Goal: Information Seeking & Learning: Learn about a topic

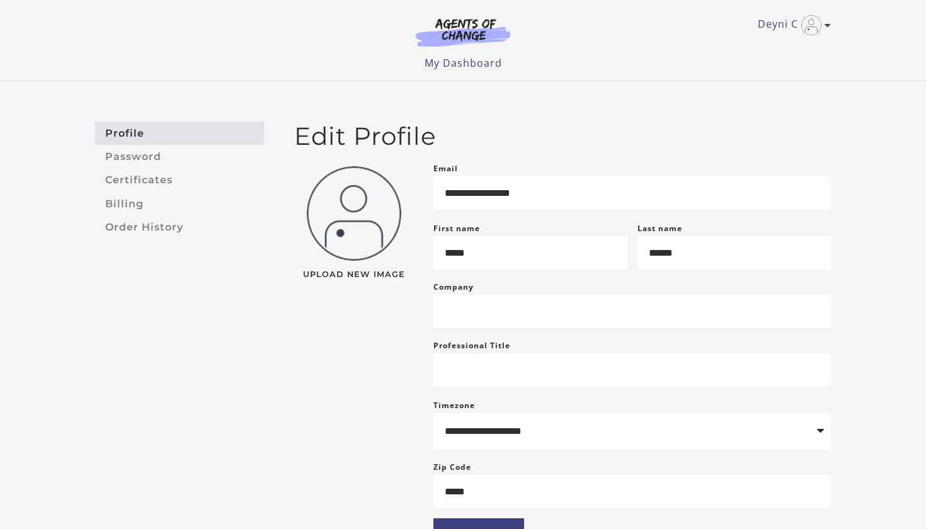
click at [183, 303] on aside "Profile Password Certificates Billing Order History" at bounding box center [179, 338] width 189 height 432
click at [452, 66] on link "My Dashboard" at bounding box center [463, 63] width 77 height 14
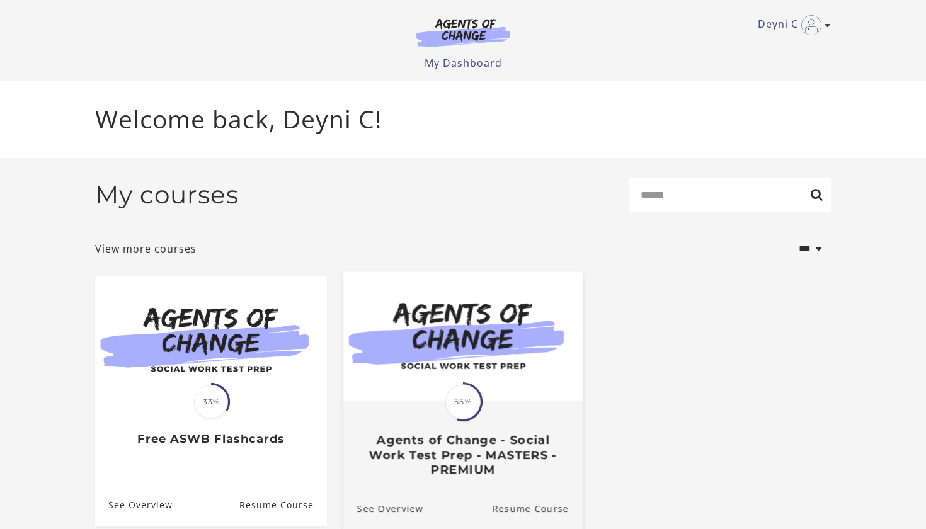
click at [448, 403] on span "55%" at bounding box center [462, 401] width 35 height 35
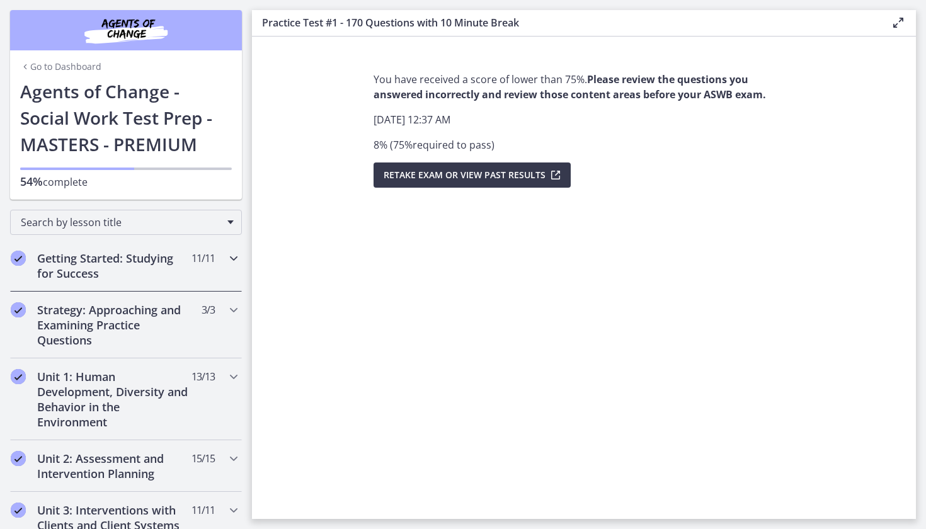
click at [125, 274] on h2 "Getting Started: Studying for Success" at bounding box center [114, 266] width 154 height 30
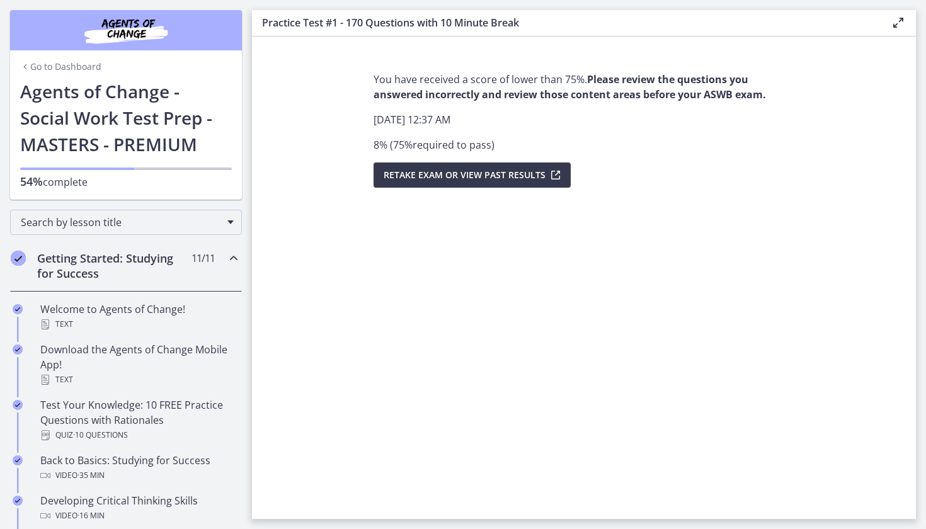
click at [296, 473] on section "You have received a score of lower than 75%. Please review the questions you an…" at bounding box center [584, 278] width 664 height 483
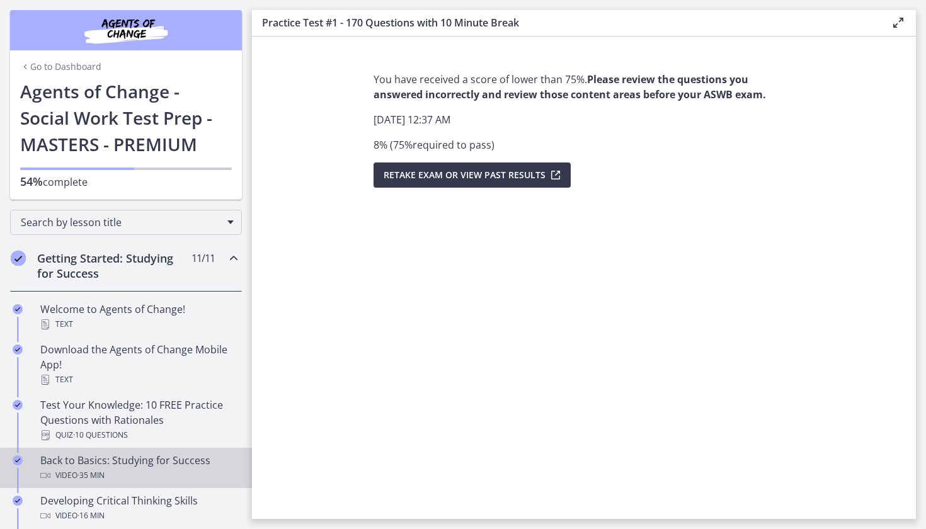
click at [117, 461] on div "Back to Basics: Studying for Success Video · 35 min" at bounding box center [138, 468] width 197 height 30
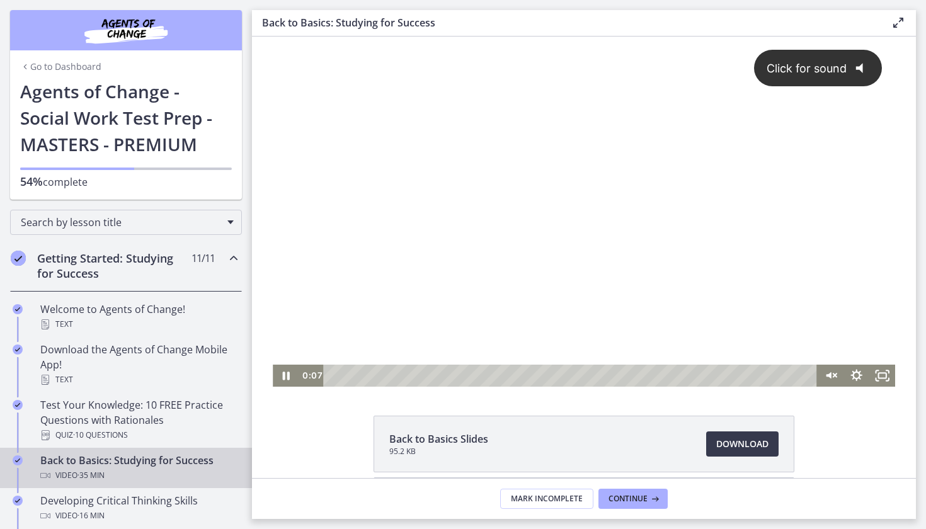
click at [816, 70] on span "Click for sound" at bounding box center [800, 68] width 91 height 13
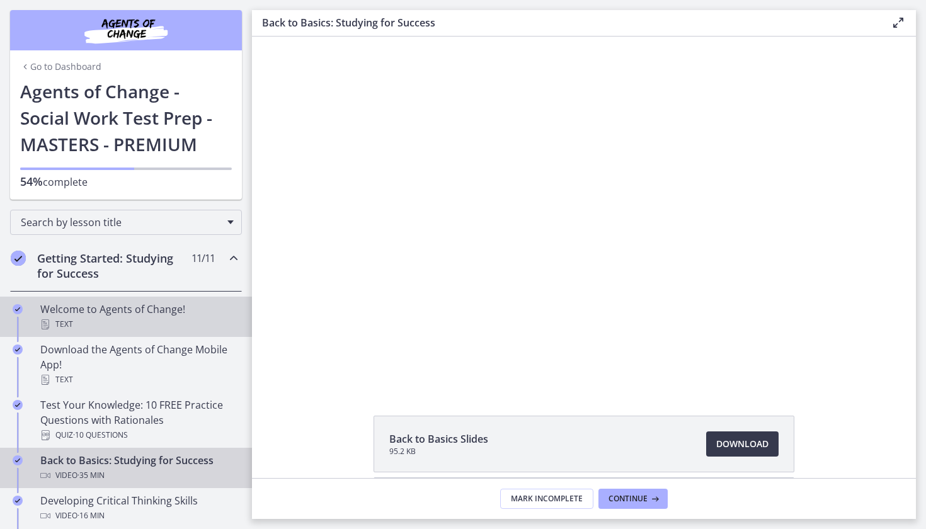
click at [204, 314] on div "Welcome to Agents of Change! Text" at bounding box center [138, 317] width 197 height 30
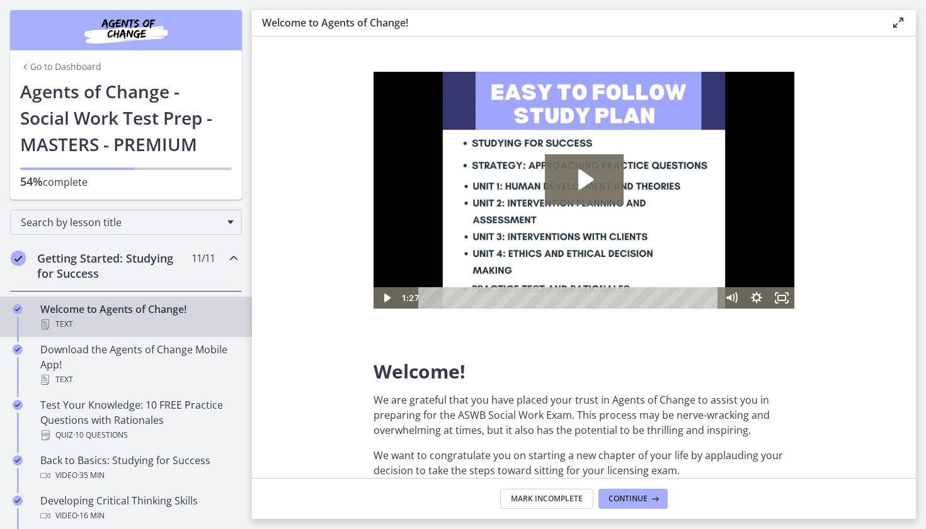
click at [142, 255] on h2 "Getting Started: Studying for Success" at bounding box center [114, 266] width 154 height 30
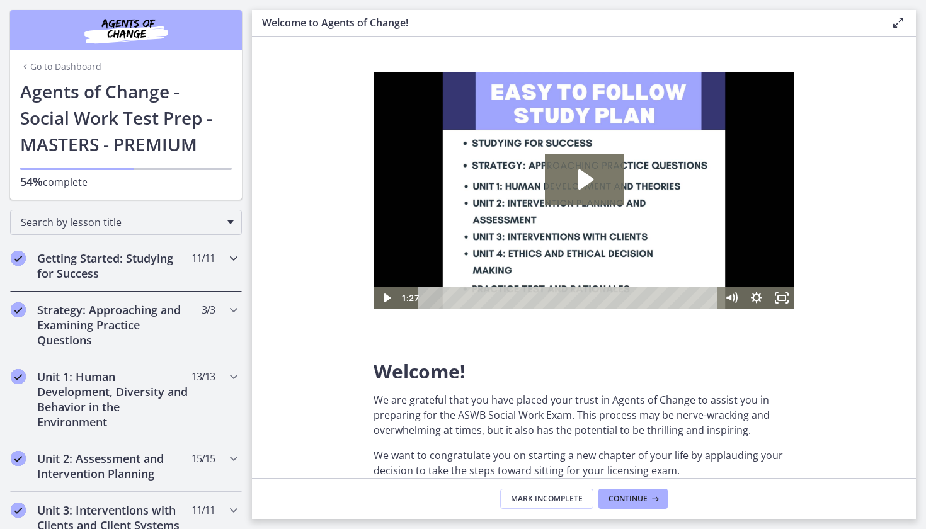
click at [234, 256] on icon "Chapters" at bounding box center [233, 258] width 15 height 15
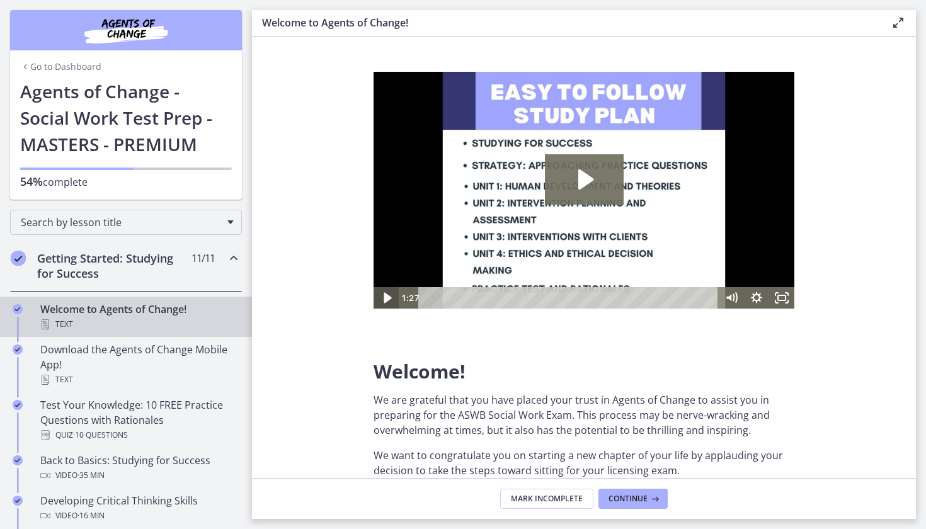
click at [389, 299] on icon "Play Video" at bounding box center [388, 297] width 8 height 11
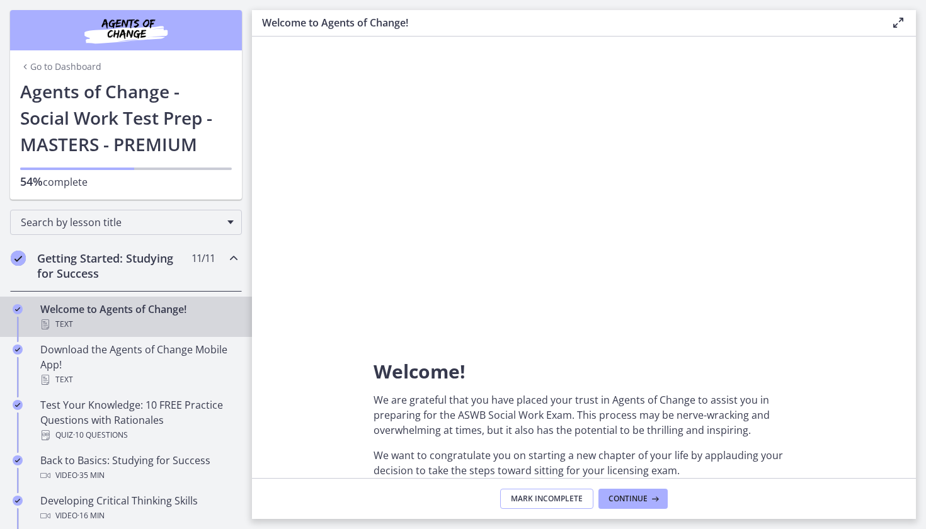
click at [554, 502] on span "Mark Incomplete" at bounding box center [547, 499] width 72 height 10
click at [160, 262] on h2 "Getting Started: Studying for Success" at bounding box center [114, 266] width 154 height 30
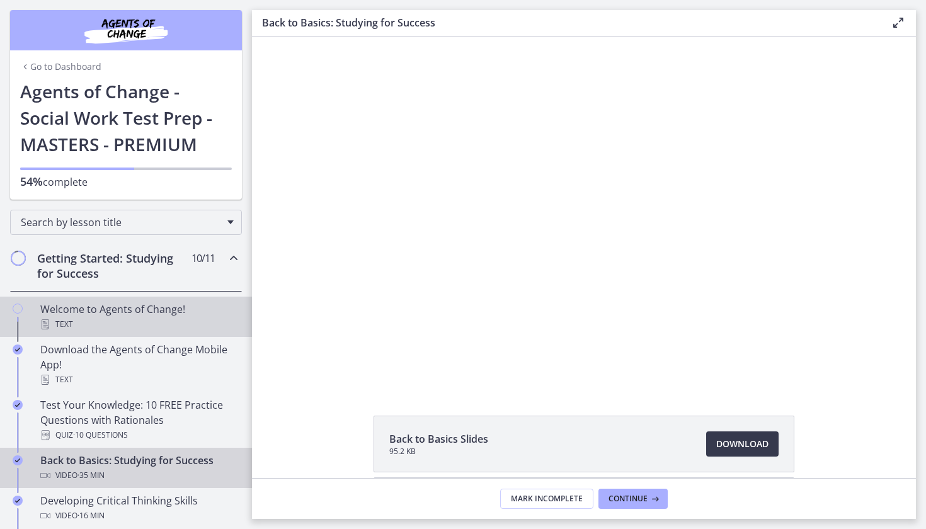
click at [132, 318] on div "Text" at bounding box center [138, 324] width 197 height 15
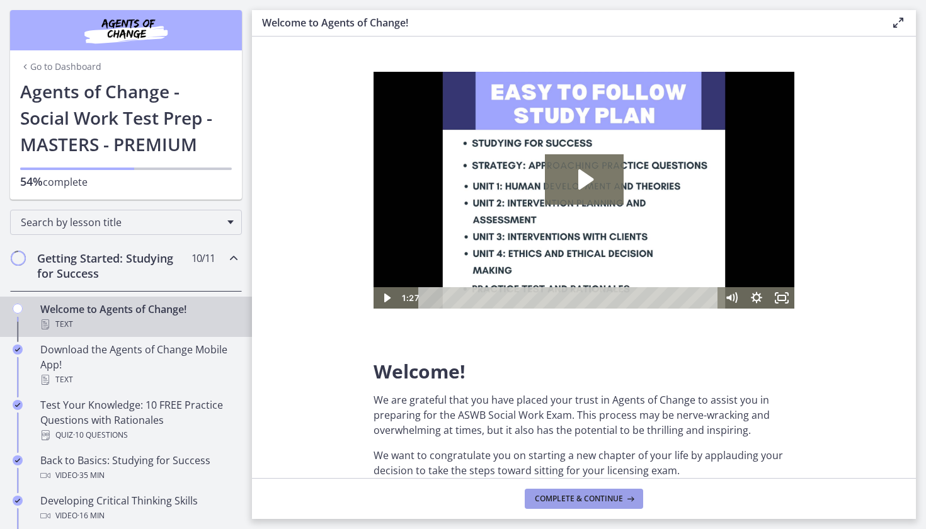
click at [553, 500] on span "Complete & continue" at bounding box center [579, 499] width 88 height 10
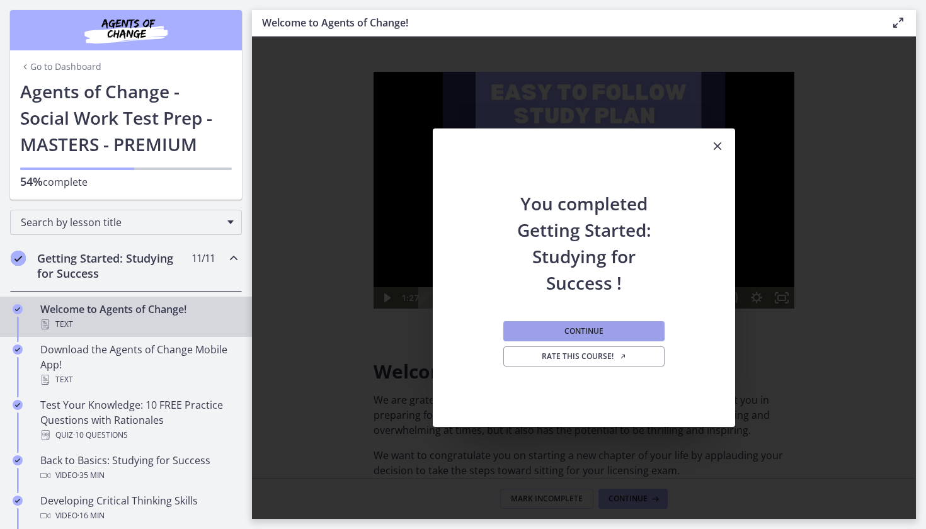
click at [581, 336] on button "Continue" at bounding box center [583, 331] width 161 height 20
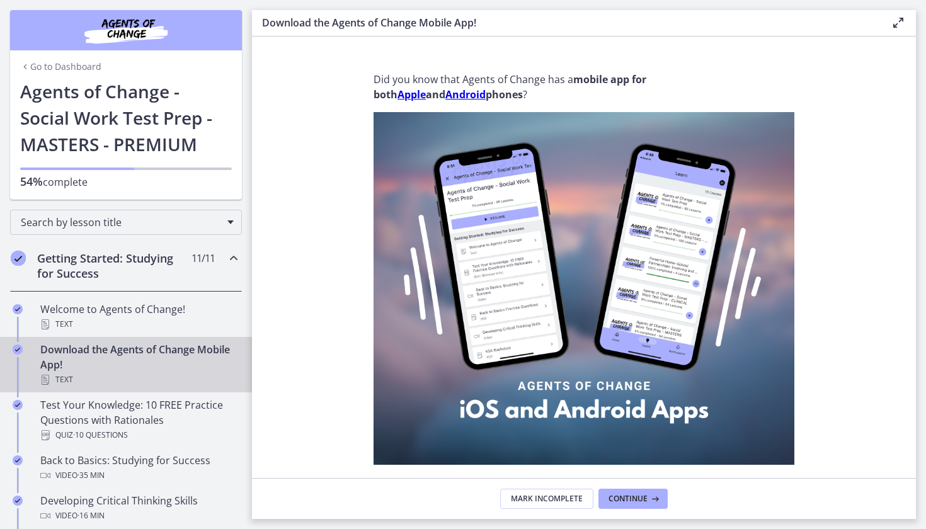
click at [588, 335] on img at bounding box center [584, 288] width 421 height 353
click at [626, 497] on span "Continue" at bounding box center [628, 499] width 39 height 10
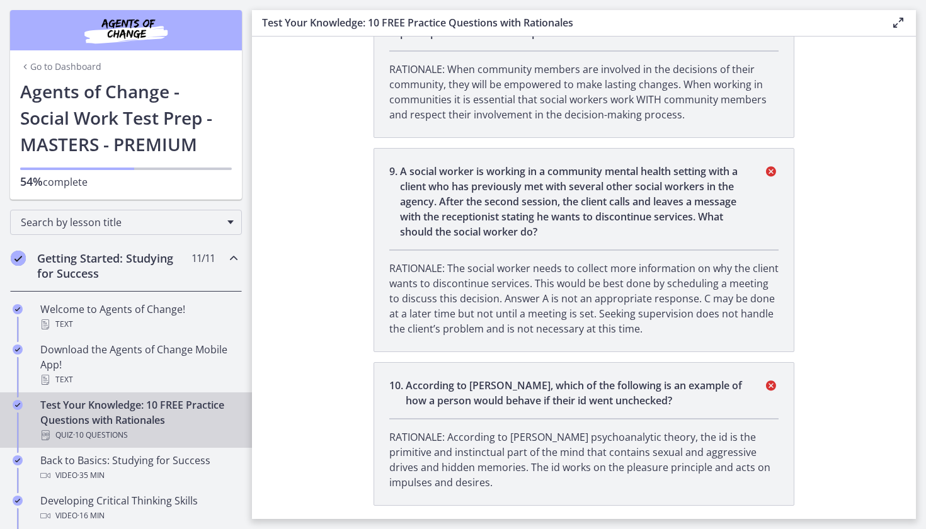
scroll to position [1760, 0]
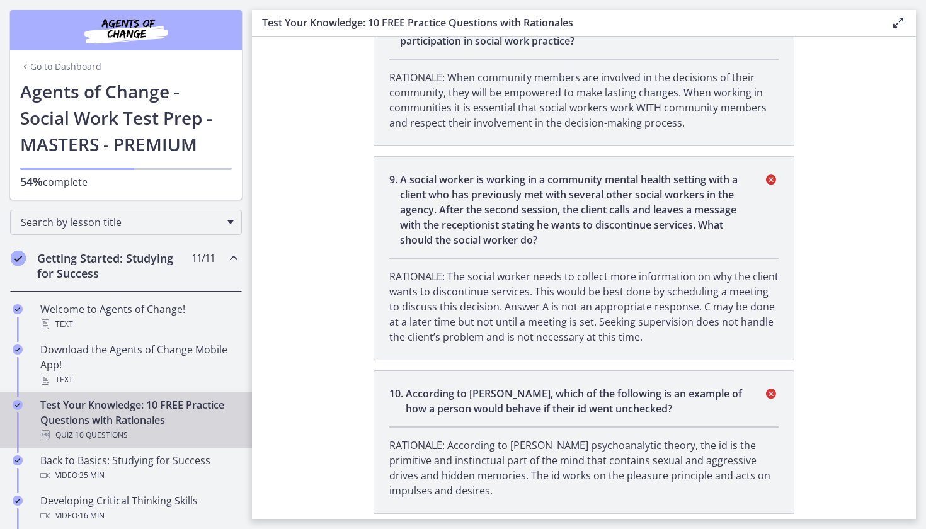
click at [825, 378] on section "You completed Test Your Knowledge: 10 FREE Practice Questions with Rationales Y…" at bounding box center [584, 278] width 664 height 483
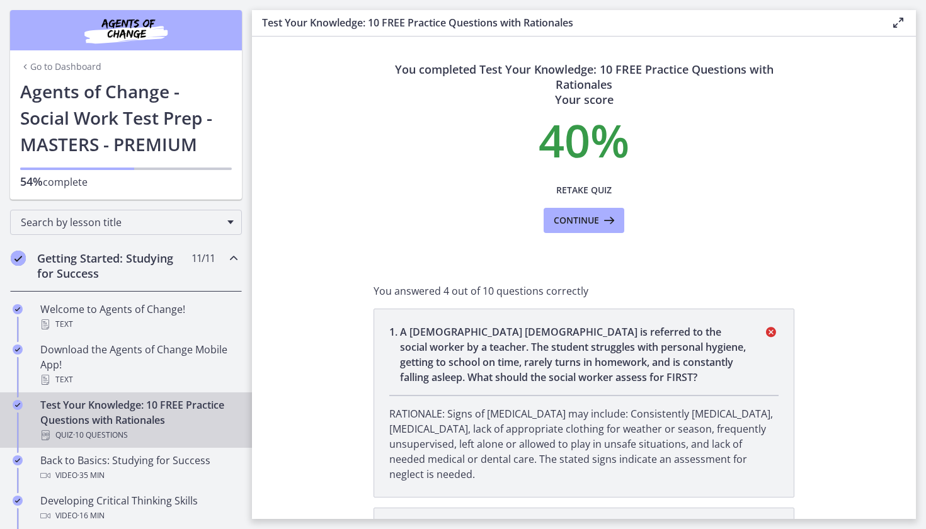
scroll to position [0, 0]
click at [586, 185] on span "Retake Quiz" at bounding box center [583, 190] width 55 height 15
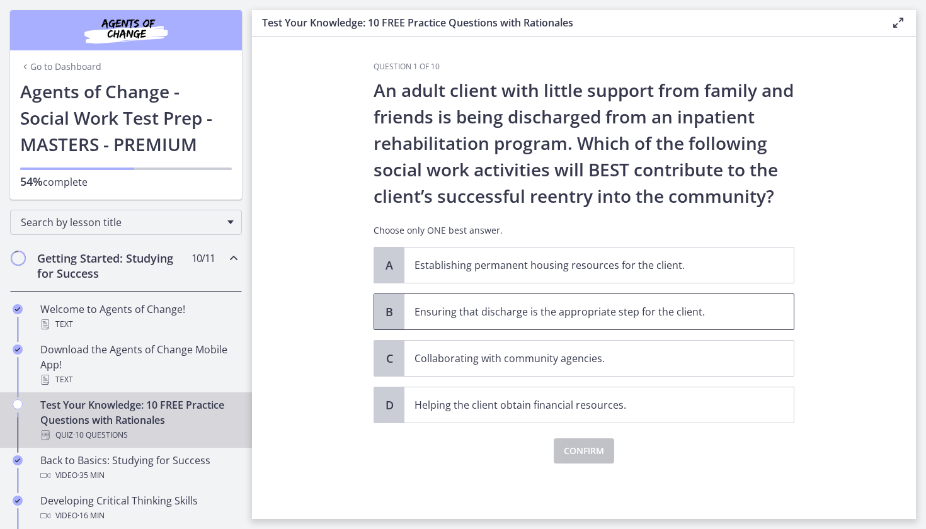
click at [609, 318] on p "Ensuring that discharge is the appropriate step for the client." at bounding box center [587, 311] width 344 height 15
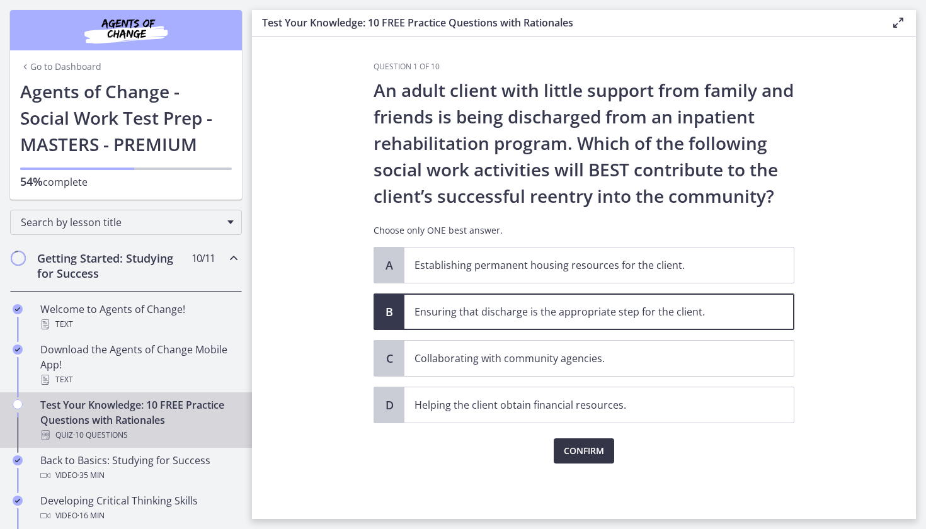
click at [591, 450] on span "Confirm" at bounding box center [584, 451] width 40 height 15
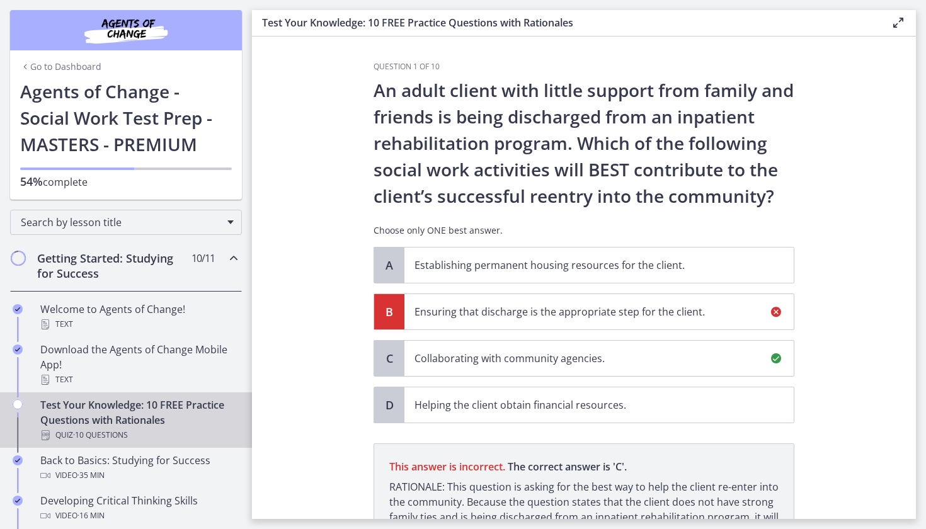
scroll to position [142, 0]
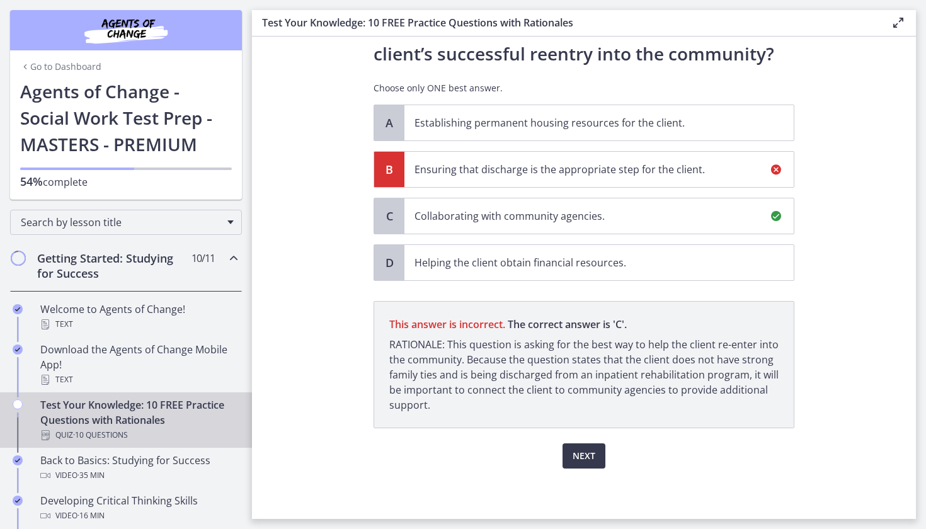
click at [534, 221] on p "Collaborating with community agencies." at bounding box center [587, 216] width 344 height 15
click at [585, 459] on span "Next" at bounding box center [584, 456] width 23 height 15
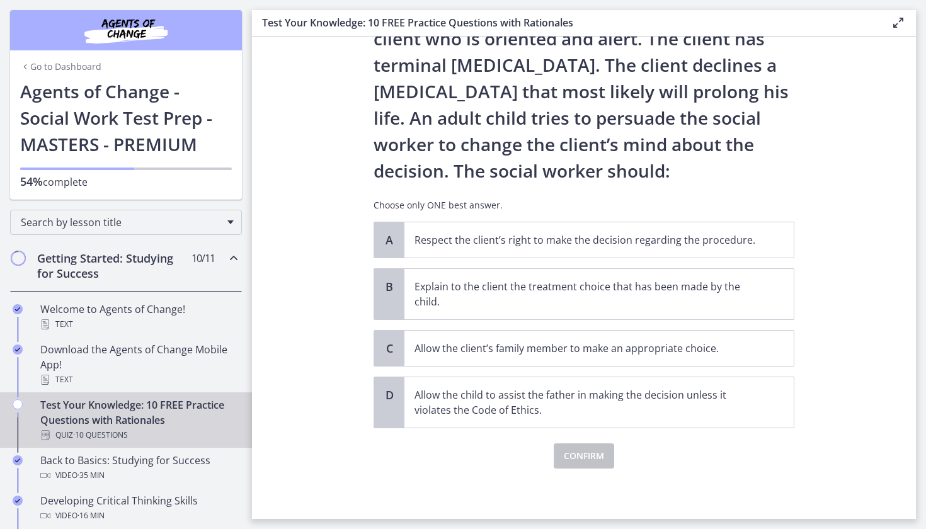
scroll to position [0, 0]
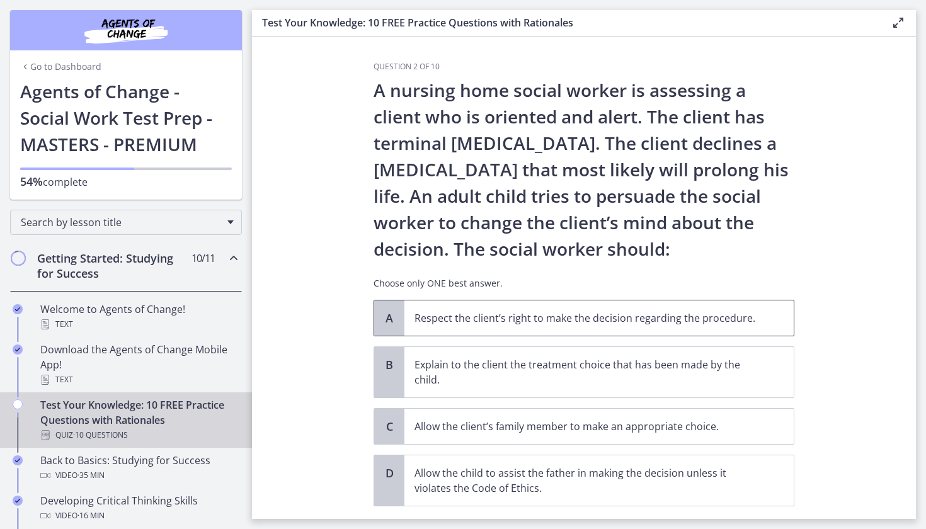
click at [500, 316] on p "Respect the client’s right to make the decision regarding the procedure." at bounding box center [587, 318] width 344 height 15
click at [655, 251] on p "A nursing home social worker is assessing a client who is oriented and alert. T…" at bounding box center [584, 169] width 421 height 185
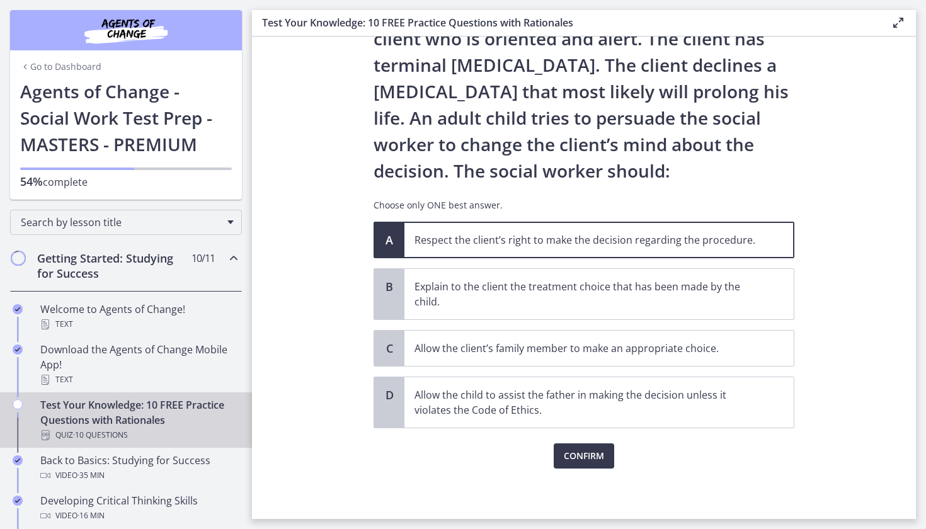
scroll to position [78, 0]
click at [583, 457] on span "Confirm" at bounding box center [584, 456] width 40 height 15
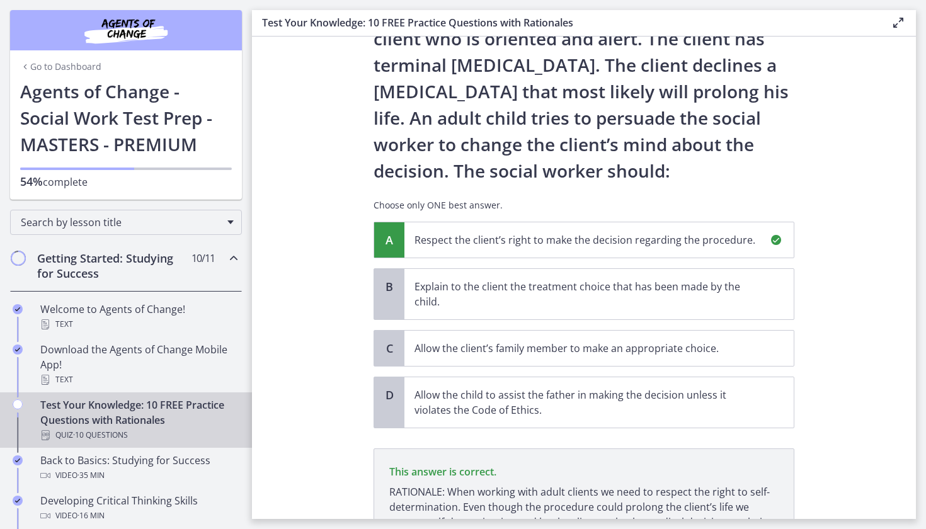
scroll to position [210, 0]
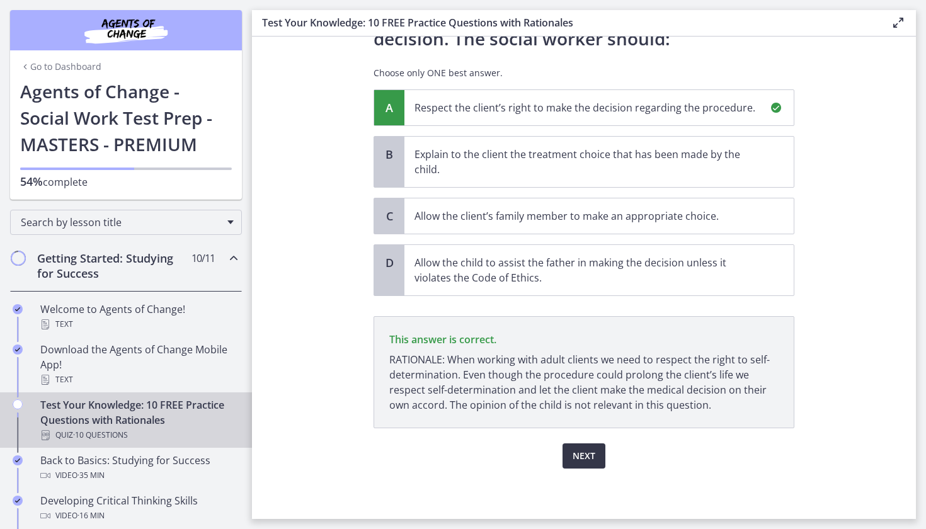
click at [584, 455] on span "Next" at bounding box center [584, 456] width 23 height 15
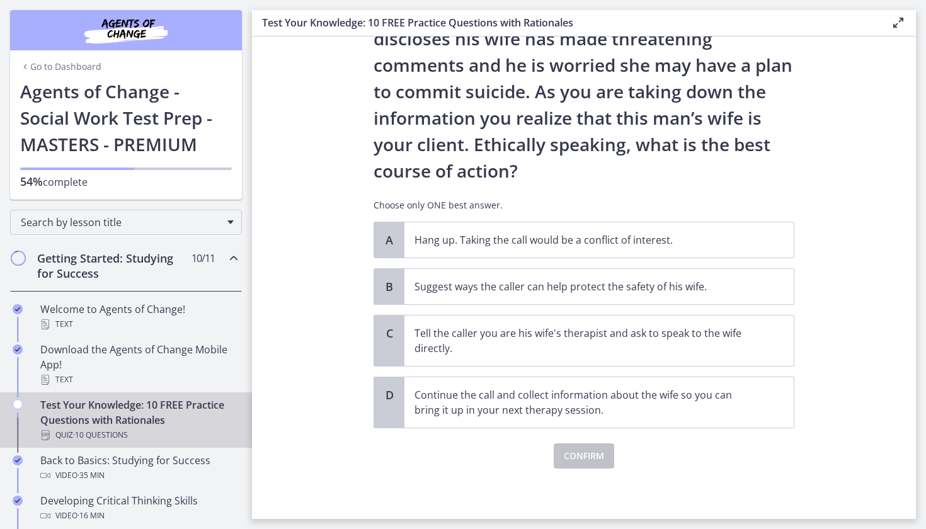
scroll to position [0, 0]
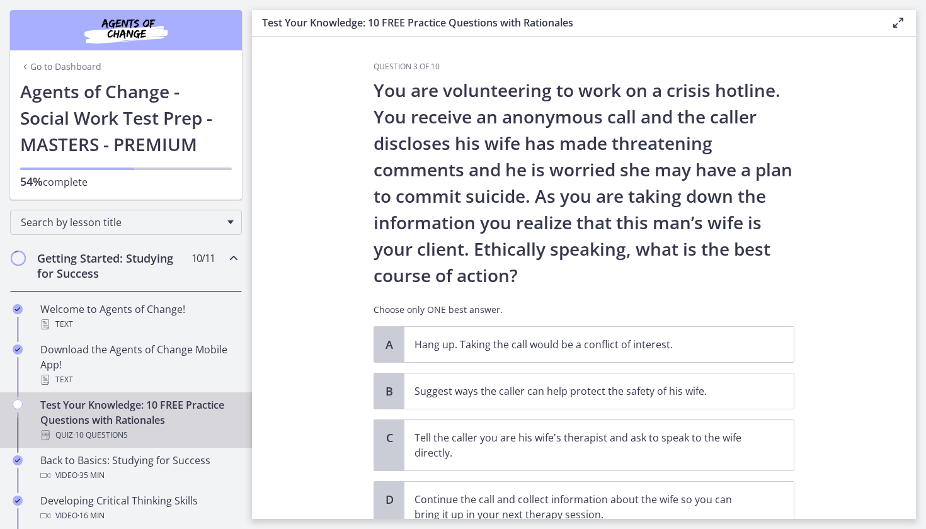
click at [705, 296] on div "You are volunteering to work on a crisis hotline. You receive an anonymous call…" at bounding box center [584, 201] width 421 height 249
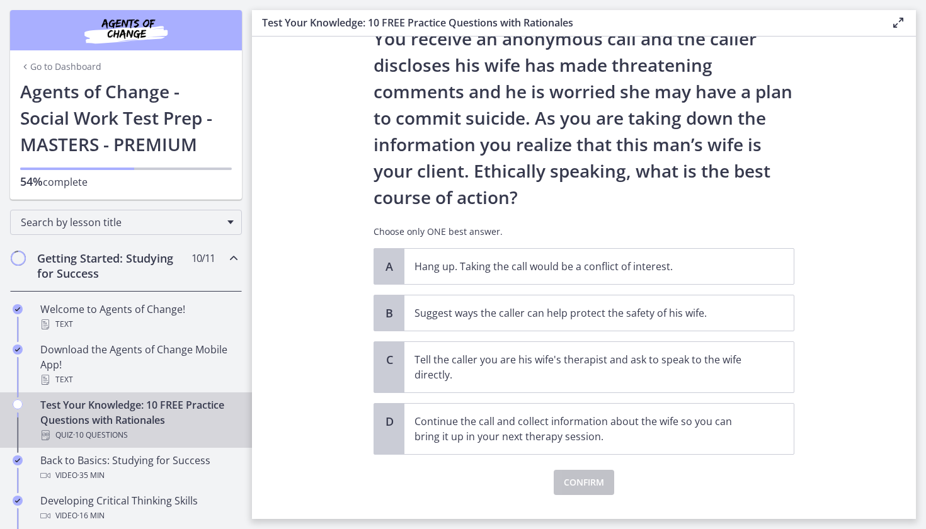
scroll to position [83, 0]
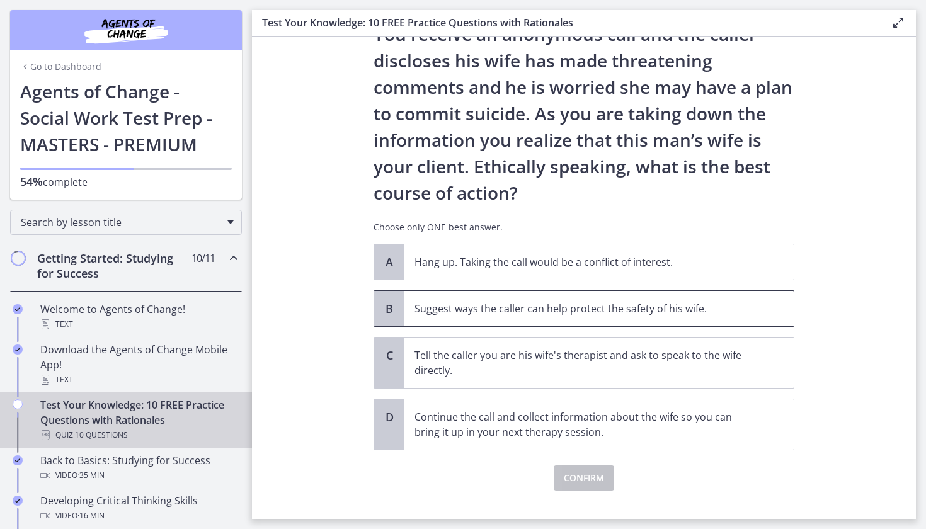
click at [505, 311] on p "Suggest ways the caller can help protect the safety of his wife." at bounding box center [587, 308] width 344 height 15
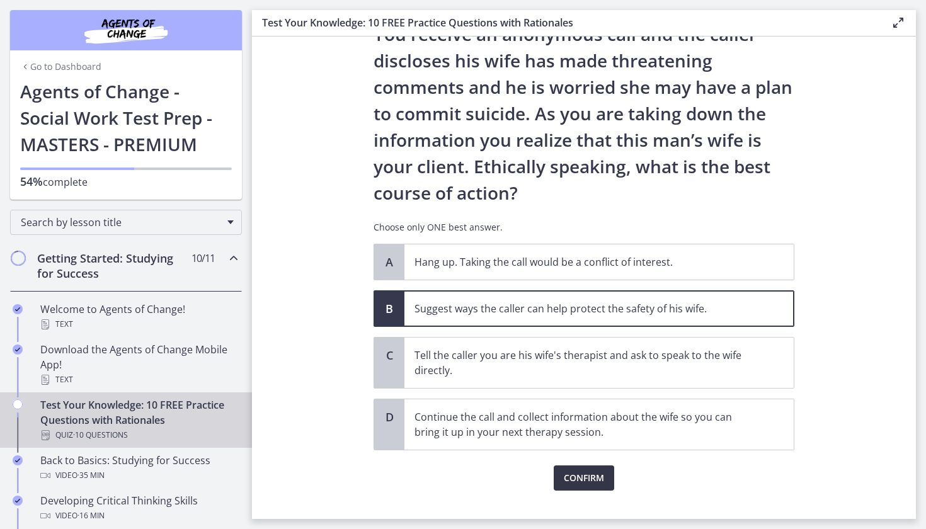
click at [576, 473] on span "Confirm" at bounding box center [584, 478] width 40 height 15
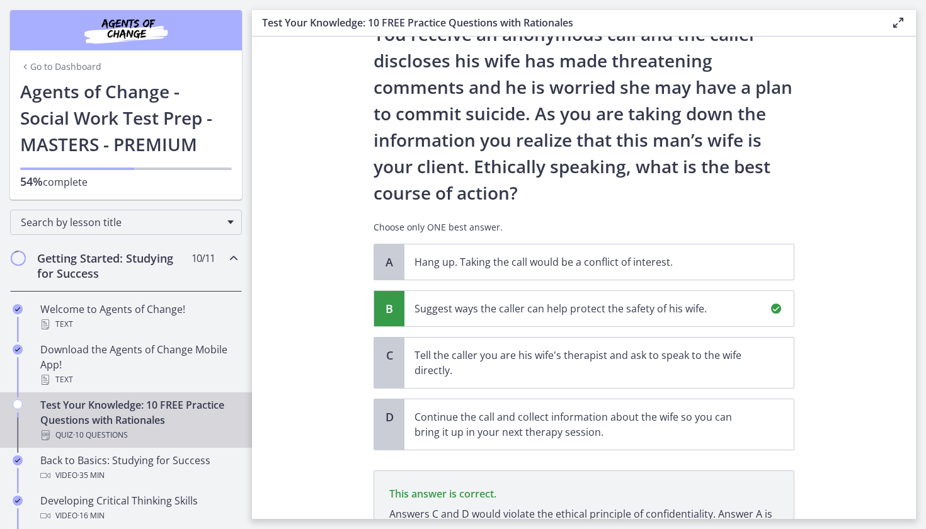
scroll to position [222, 0]
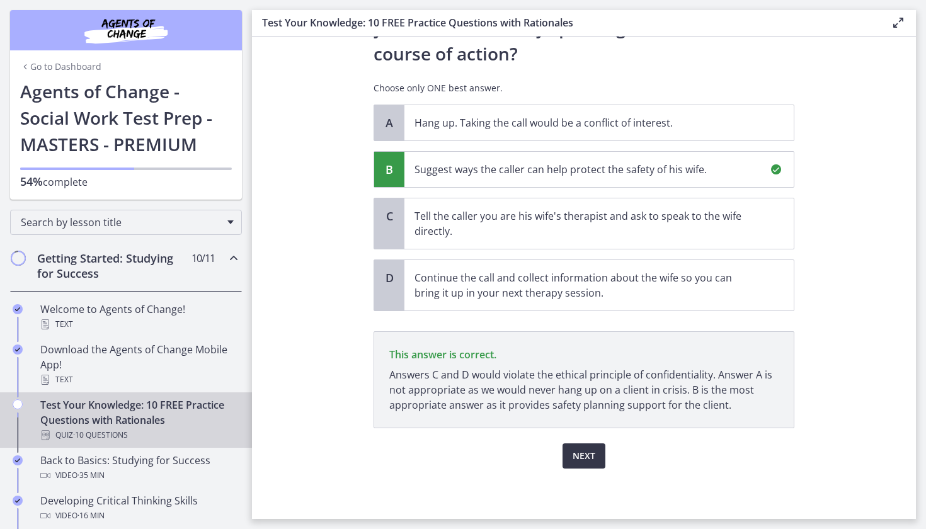
click at [576, 460] on span "Next" at bounding box center [584, 456] width 23 height 15
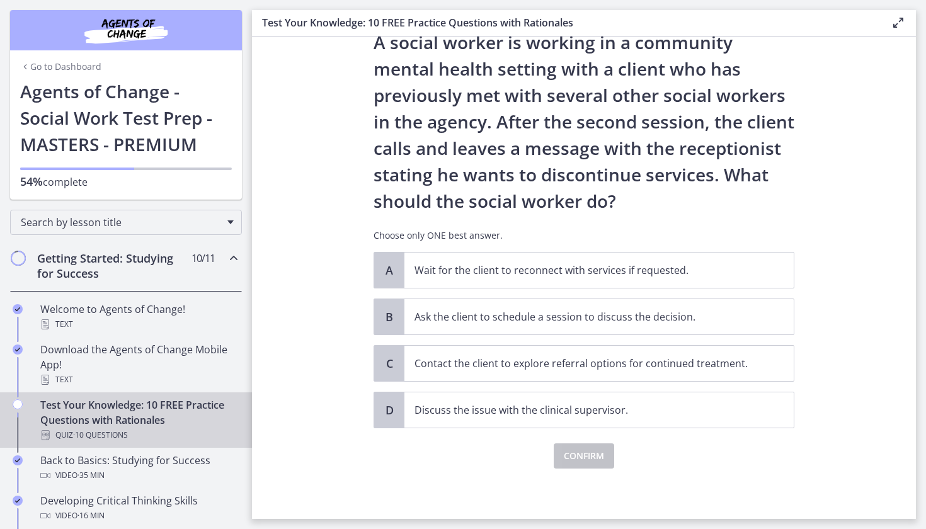
scroll to position [0, 0]
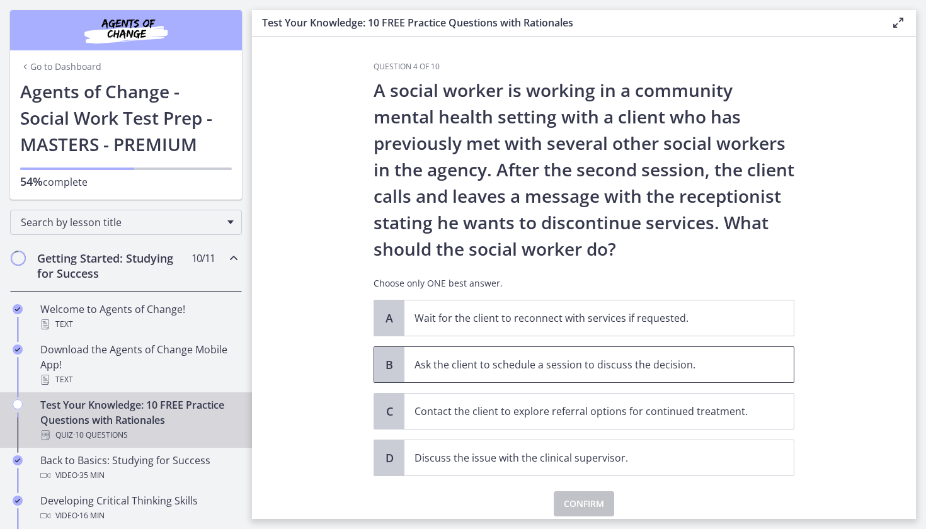
click at [545, 365] on p "Ask the client to schedule a session to discuss the decision." at bounding box center [587, 364] width 344 height 15
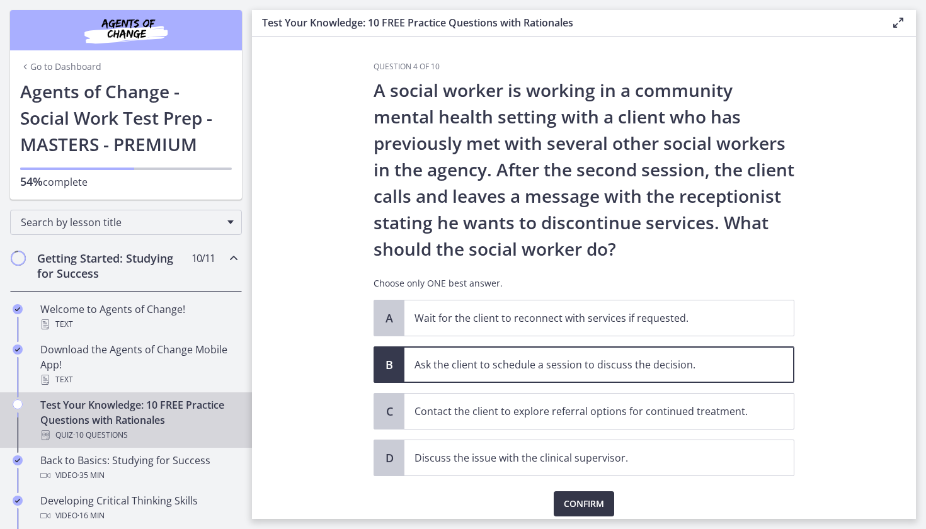
click at [587, 502] on span "Confirm" at bounding box center [584, 503] width 40 height 15
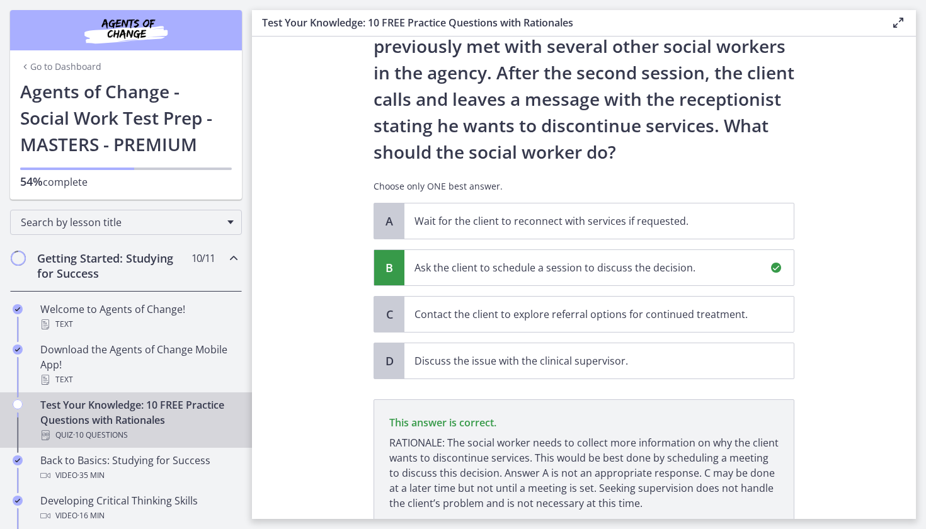
scroll to position [195, 0]
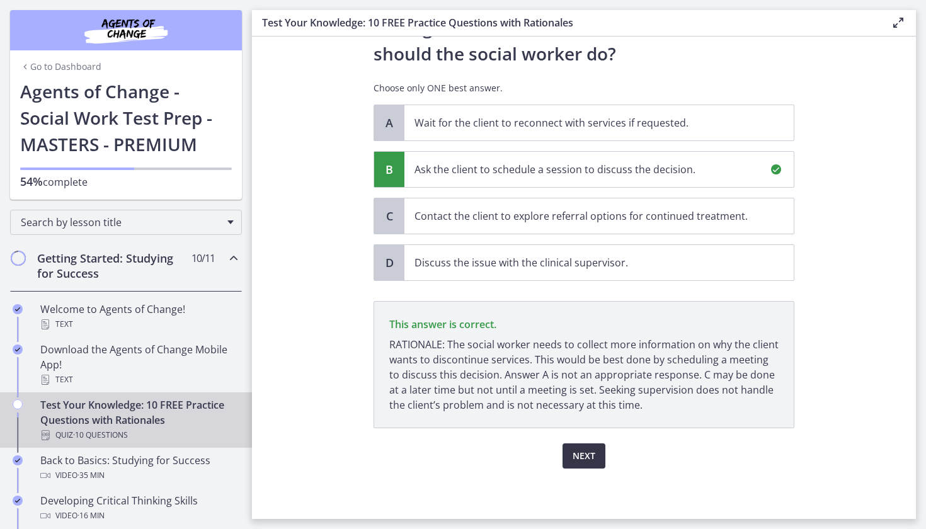
click at [577, 454] on span "Next" at bounding box center [584, 456] width 23 height 15
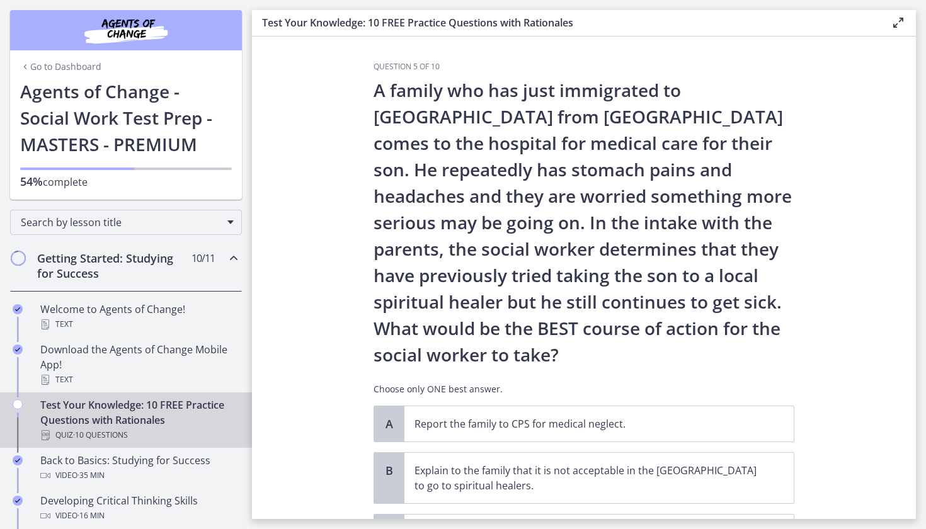
click at [652, 365] on p "A family who has just immigrated to the United States from Mexico comes to the …" at bounding box center [584, 222] width 421 height 291
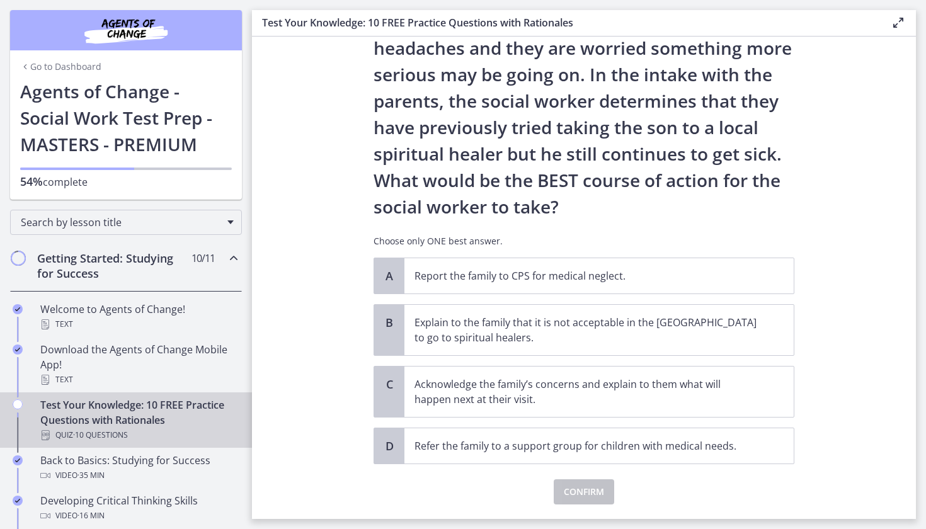
scroll to position [162, 0]
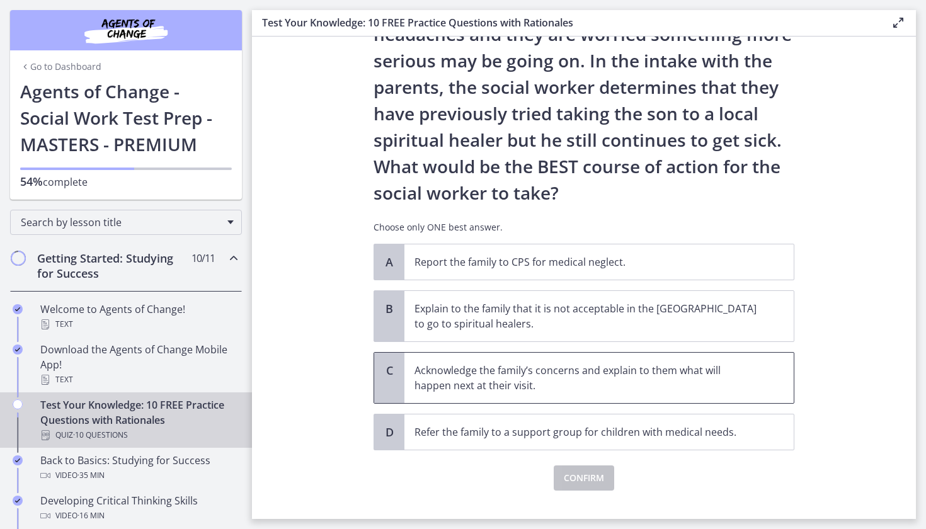
click at [466, 372] on p "Acknowledge the family’s concerns and explain to them what will happen next at …" at bounding box center [587, 378] width 344 height 30
click at [578, 475] on span "Confirm" at bounding box center [584, 478] width 40 height 15
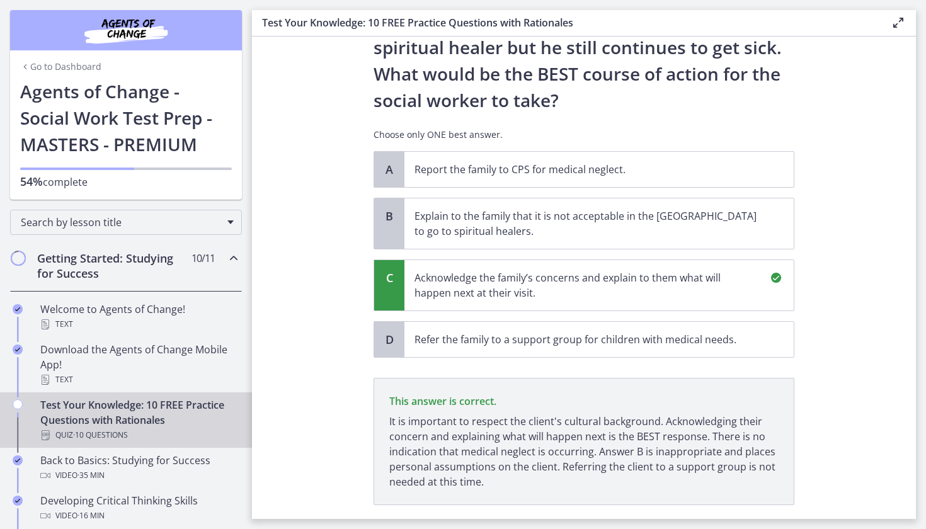
scroll to position [331, 0]
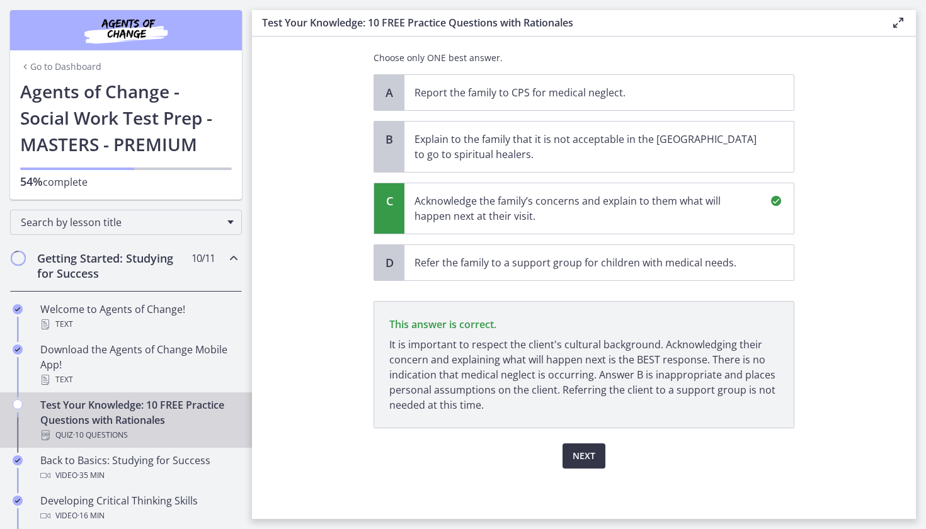
click at [585, 456] on span "Next" at bounding box center [584, 456] width 23 height 15
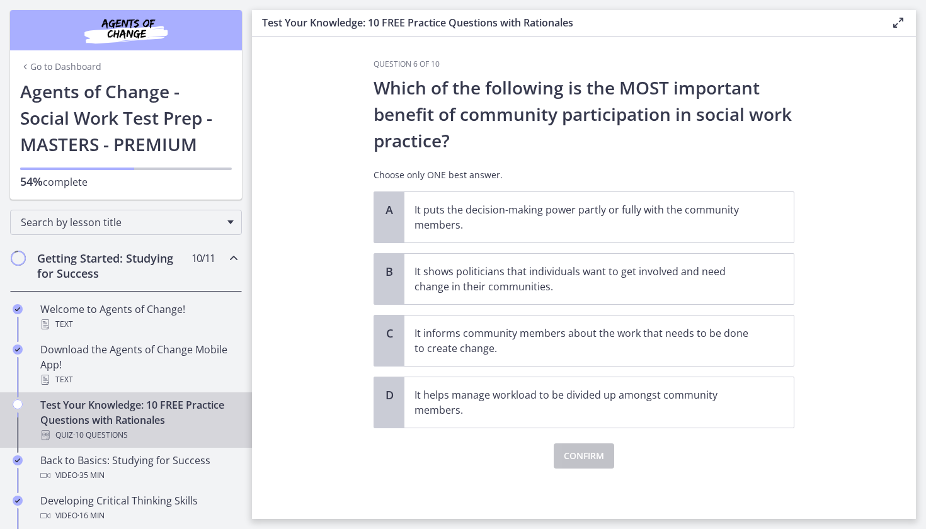
scroll to position [0, 0]
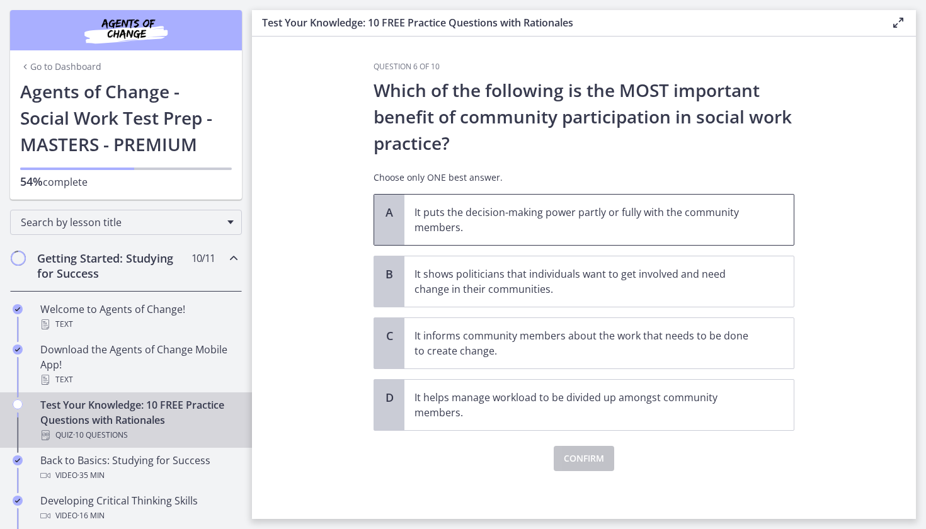
click at [490, 221] on p "It puts the decision-making power partly or fully with the community members." at bounding box center [587, 220] width 344 height 30
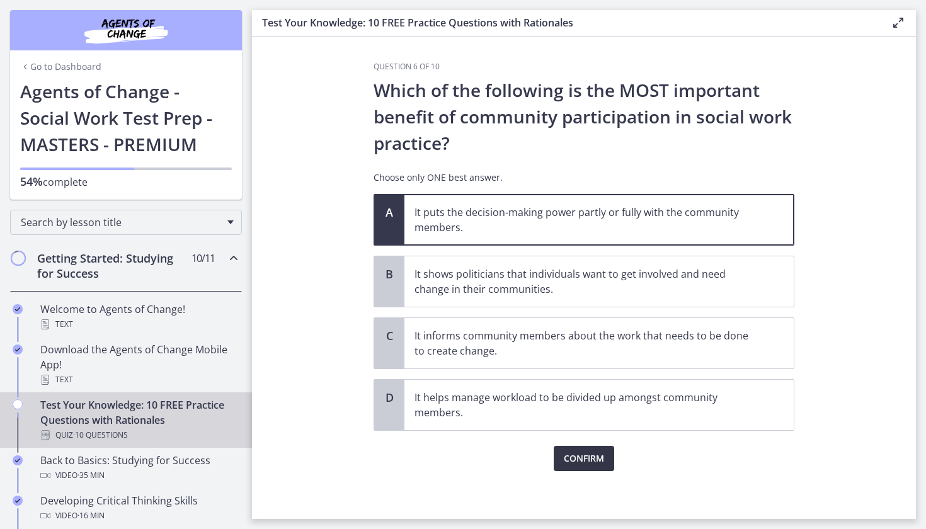
click at [583, 459] on span "Confirm" at bounding box center [584, 458] width 40 height 15
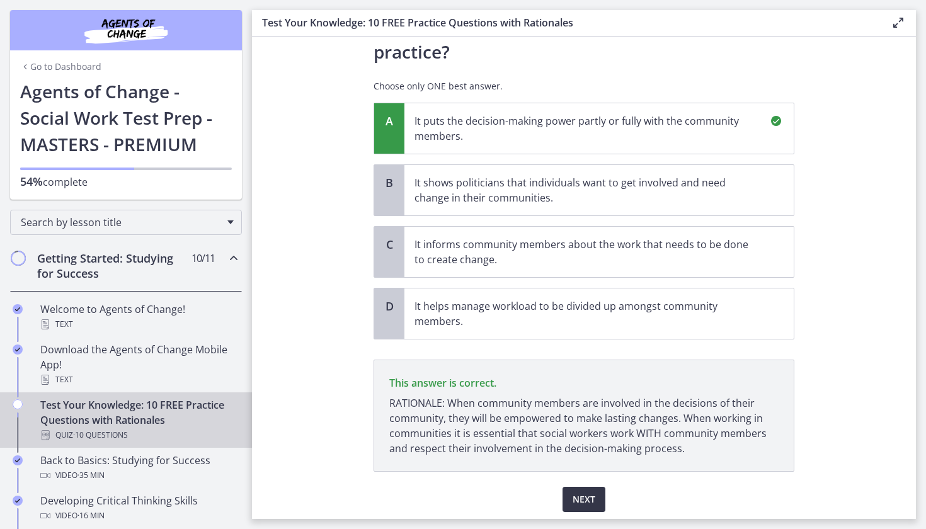
scroll to position [135, 0]
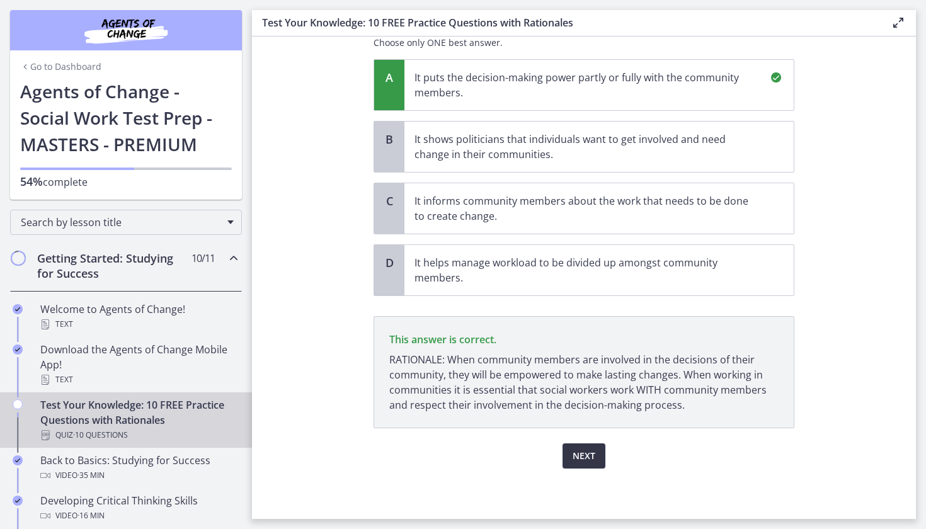
click at [587, 457] on span "Next" at bounding box center [584, 456] width 23 height 15
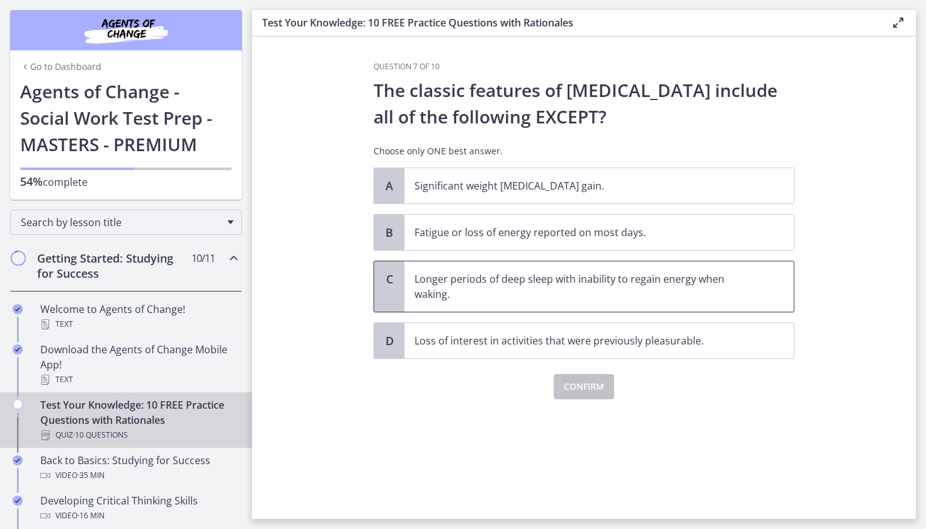
click at [532, 299] on p "Longer periods of deep sleep with inability to regain energy when waking." at bounding box center [587, 287] width 344 height 30
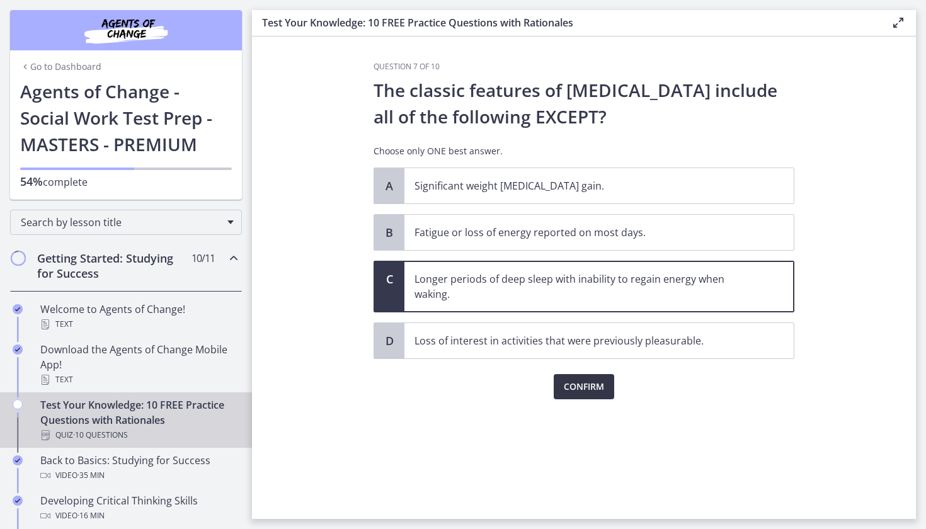
click at [582, 389] on span "Confirm" at bounding box center [584, 386] width 40 height 15
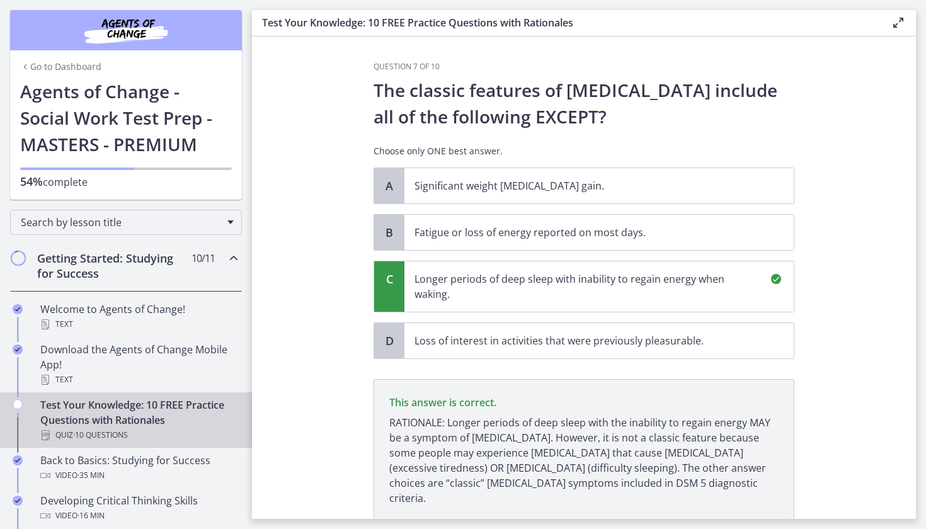
scroll to position [78, 0]
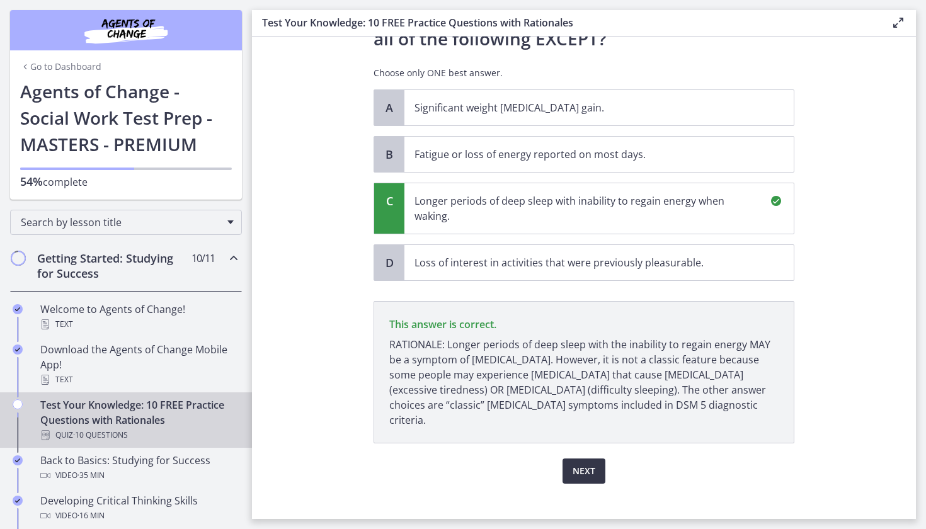
click at [588, 464] on span "Next" at bounding box center [584, 471] width 23 height 15
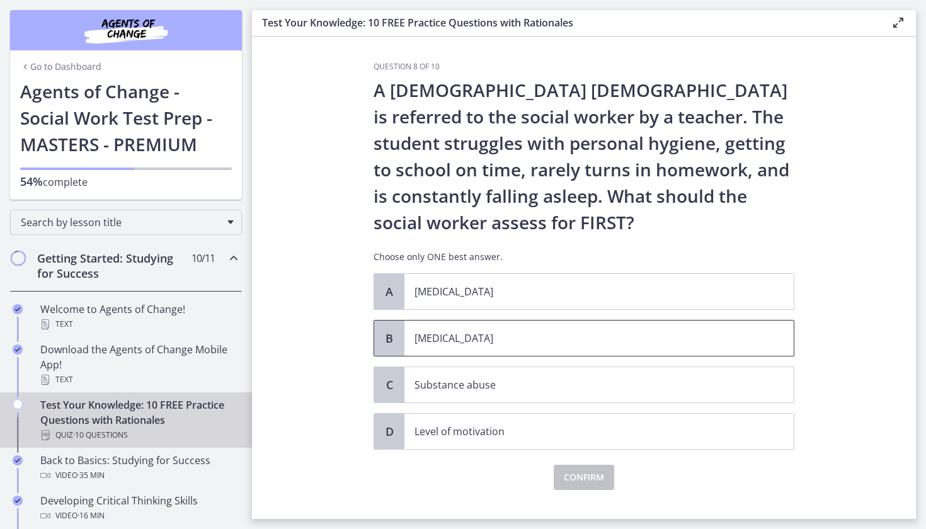
click at [476, 342] on p "Child neglect" at bounding box center [587, 338] width 344 height 15
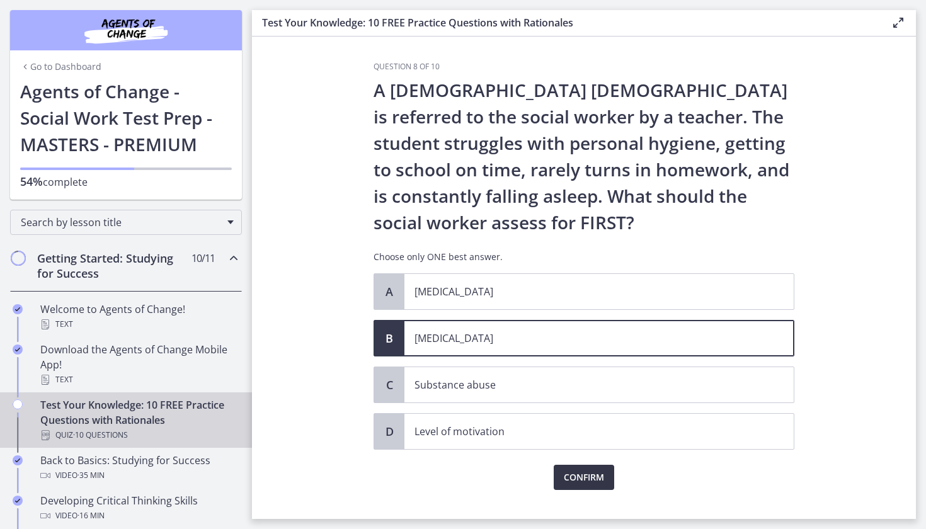
click at [576, 478] on span "Confirm" at bounding box center [584, 477] width 40 height 15
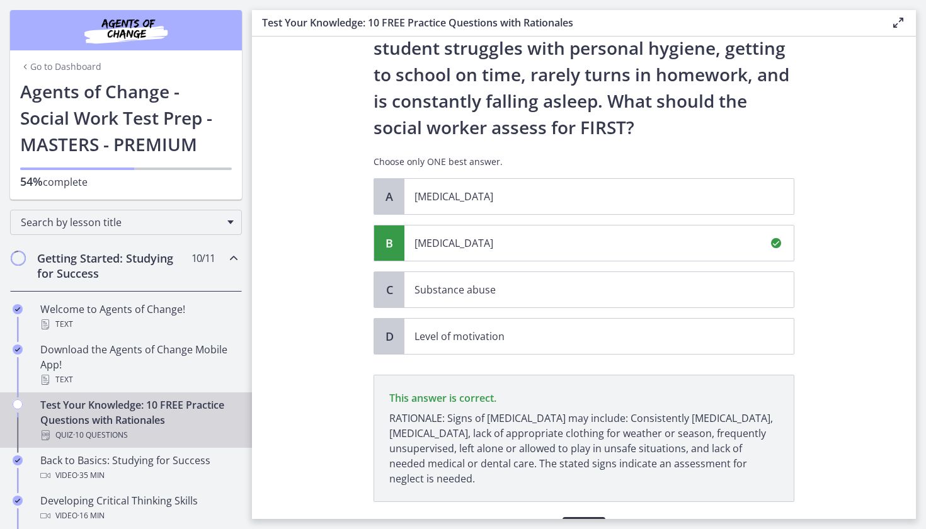
scroll to position [169, 0]
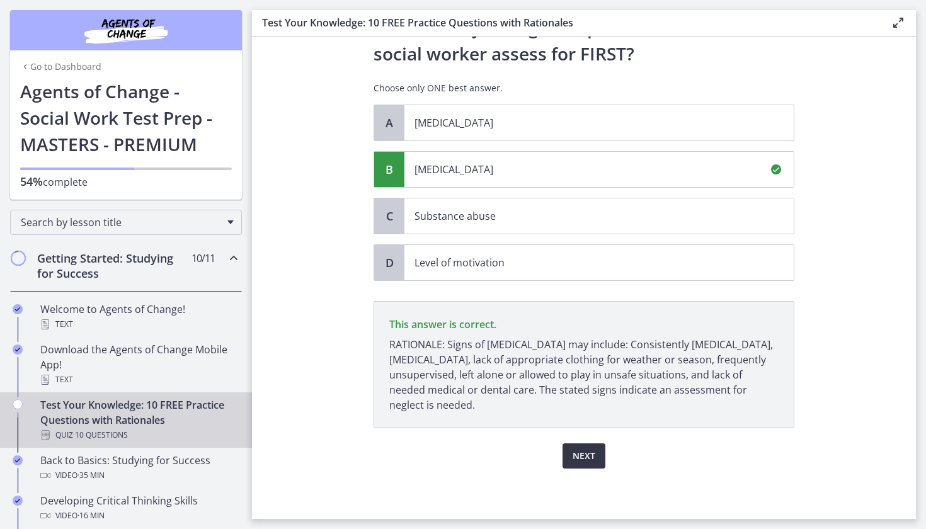
click at [580, 462] on span "Next" at bounding box center [584, 456] width 23 height 15
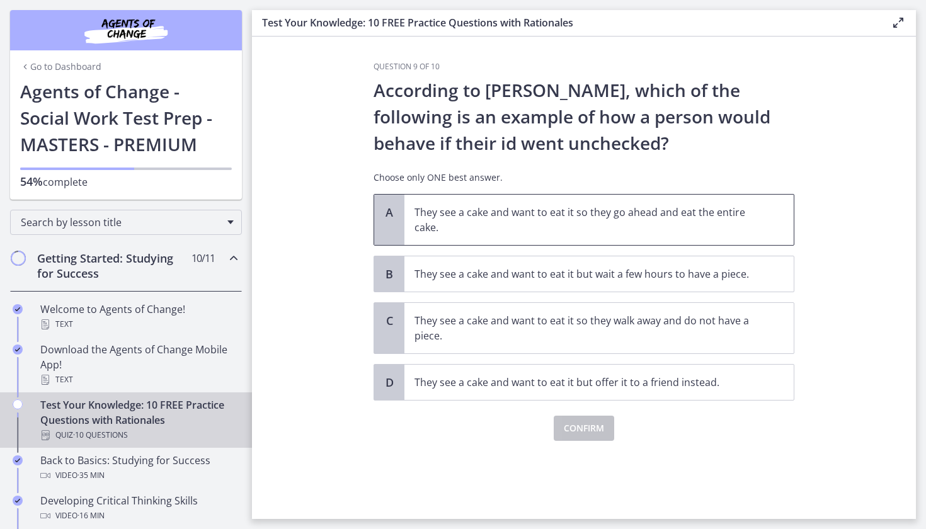
click at [588, 222] on p "They see a cake and want to eat it so they go ahead and eat the entire cake." at bounding box center [587, 220] width 344 height 30
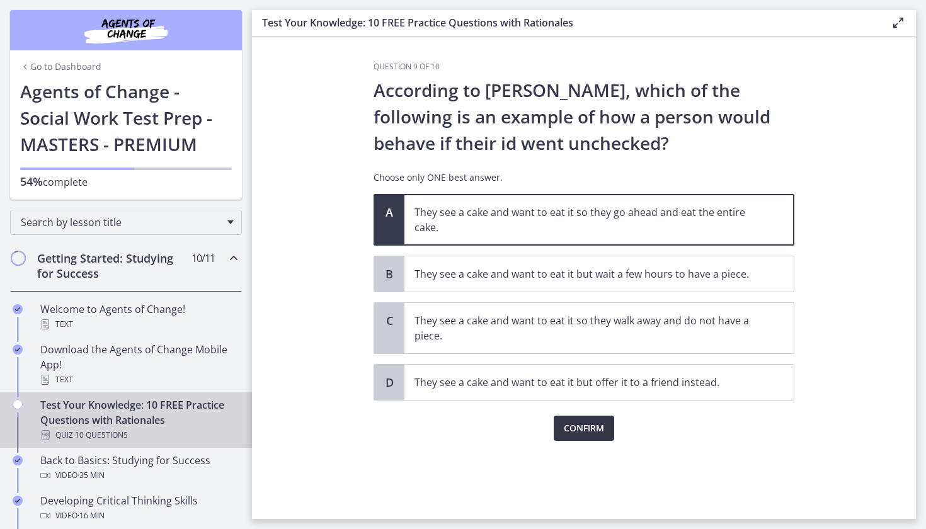
click at [576, 427] on span "Confirm" at bounding box center [584, 428] width 40 height 15
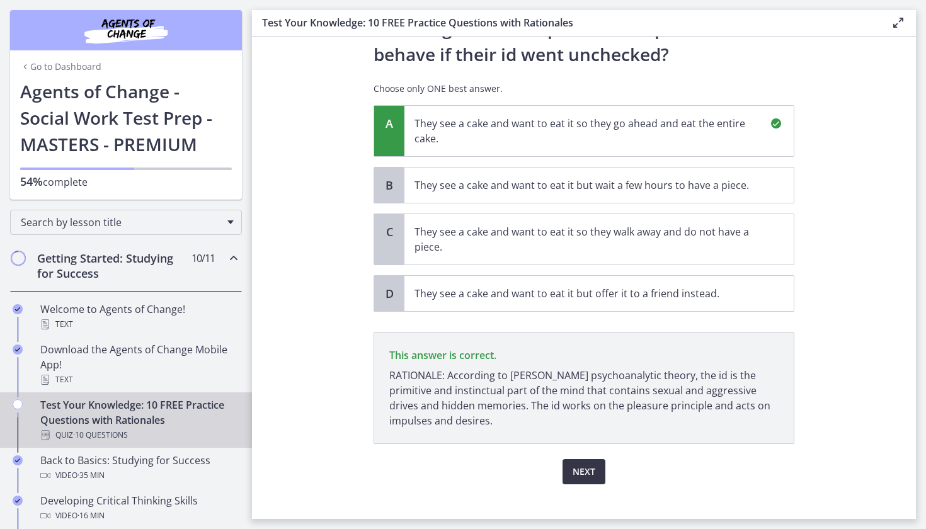
scroll to position [105, 0]
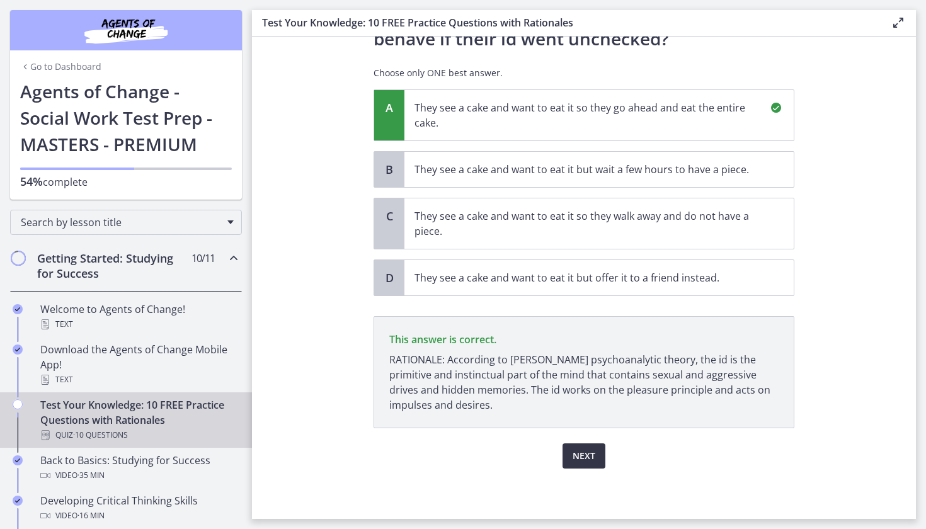
click at [585, 461] on span "Next" at bounding box center [584, 456] width 23 height 15
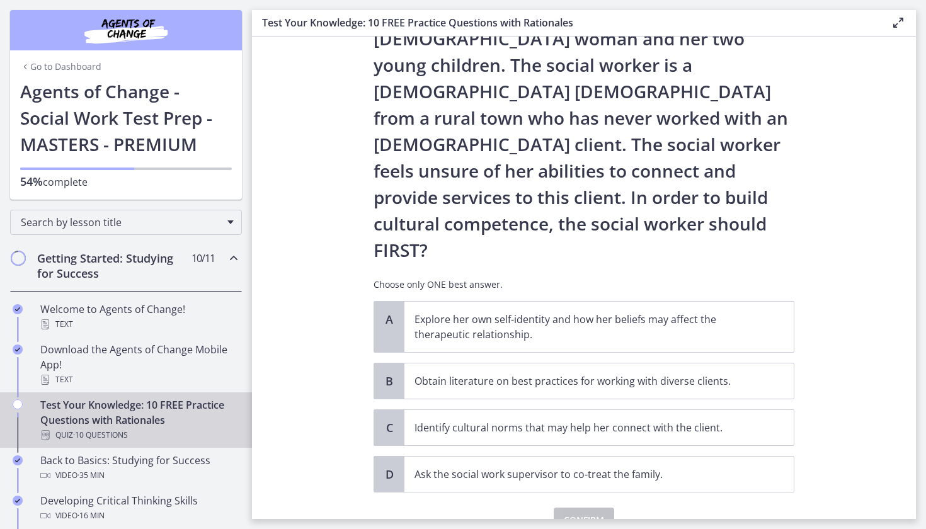
scroll to position [0, 0]
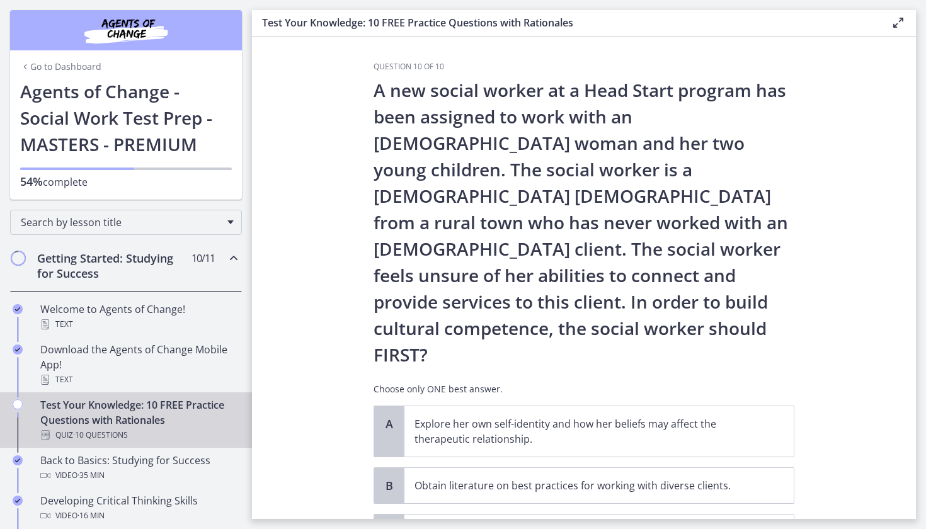
click at [680, 324] on div "A new social worker at a Head Start program has been assigned to work with an A…" at bounding box center [584, 241] width 421 height 329
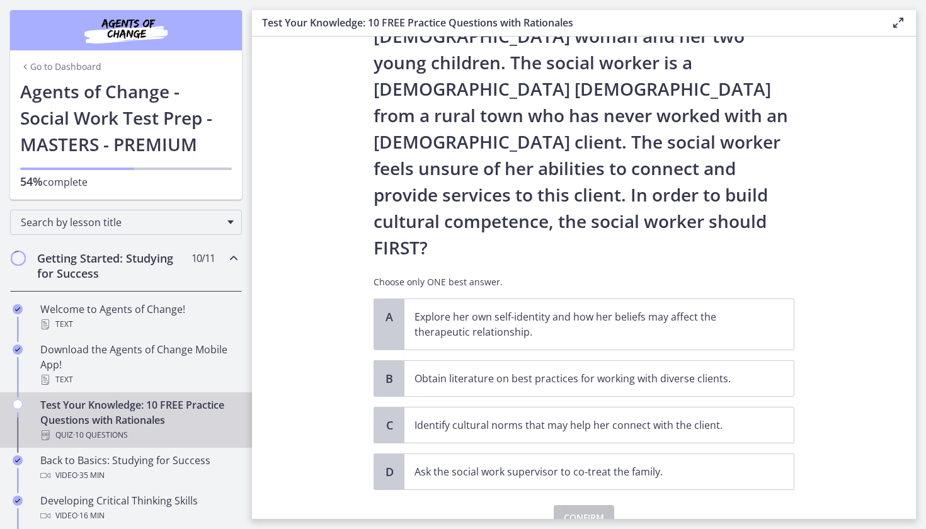
scroll to position [116, 0]
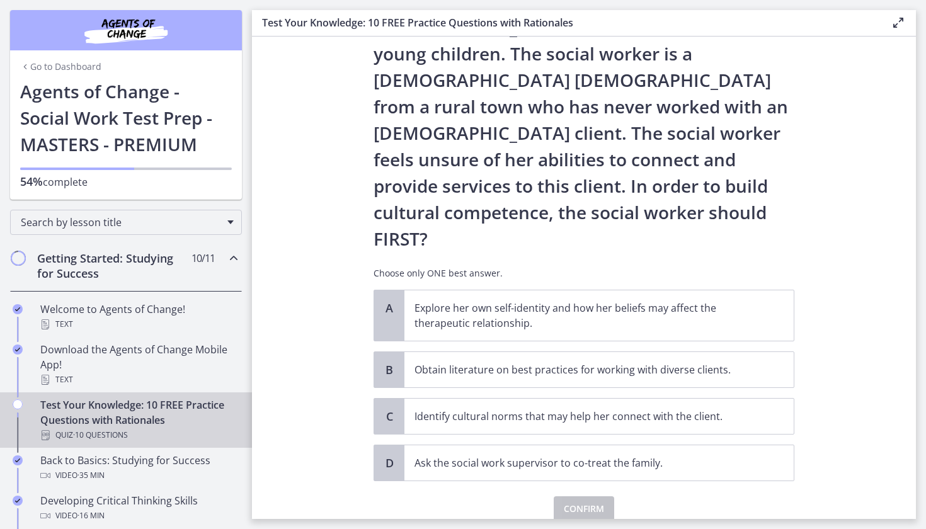
click at [621, 176] on p "A new social worker at a Head Start program has been assigned to work with an A…" at bounding box center [584, 106] width 421 height 291
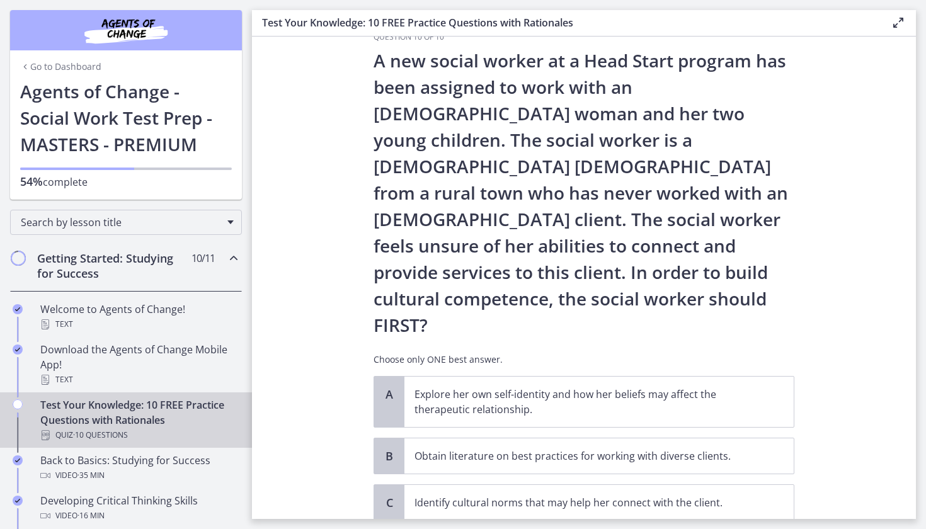
scroll to position [-1, 0]
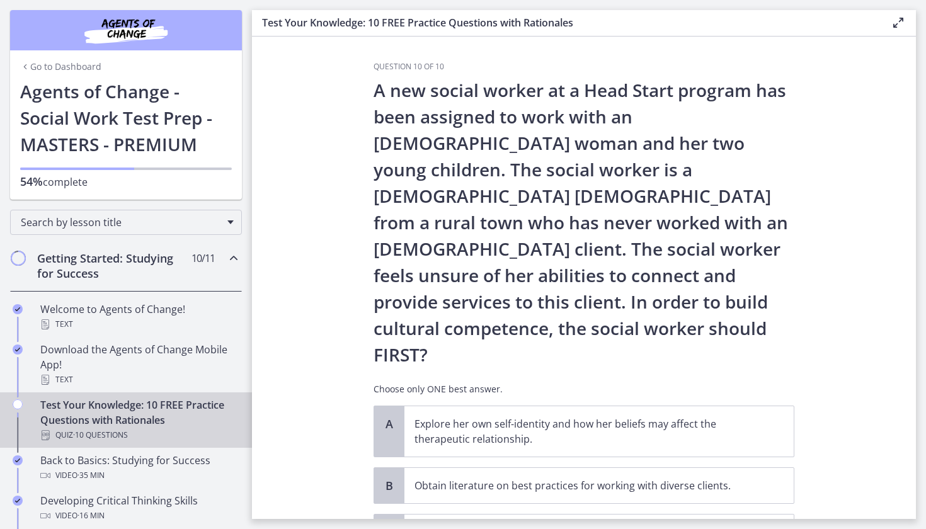
click at [641, 314] on p "A new social worker at a Head Start program has been assigned to work with an A…" at bounding box center [584, 222] width 421 height 291
click at [579, 468] on span "Obtain literature on best practices for working with diverse clients." at bounding box center [598, 485] width 389 height 35
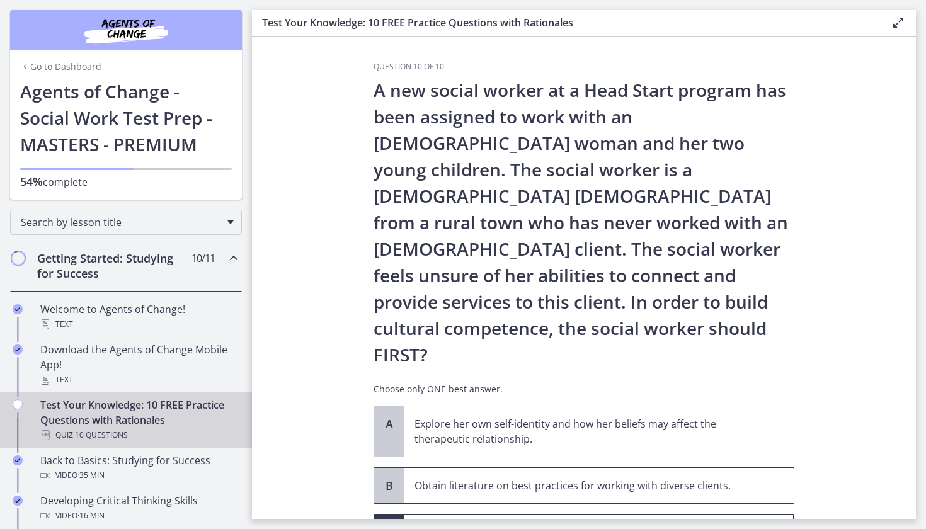
click at [556, 478] on p "Obtain literature on best practices for working with diverse clients." at bounding box center [587, 485] width 344 height 15
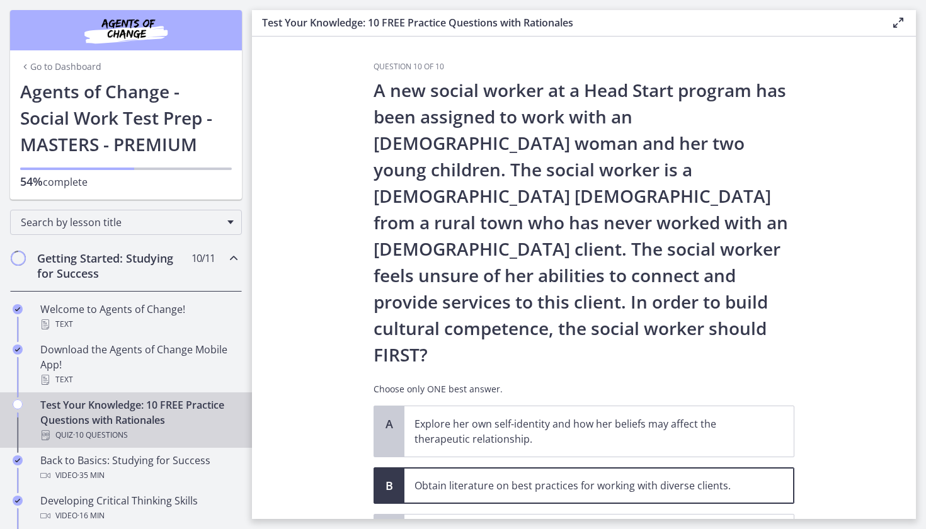
click at [847, 348] on section "Question 10 of 10 A new social worker at a Head Start program has been assigned…" at bounding box center [584, 278] width 664 height 483
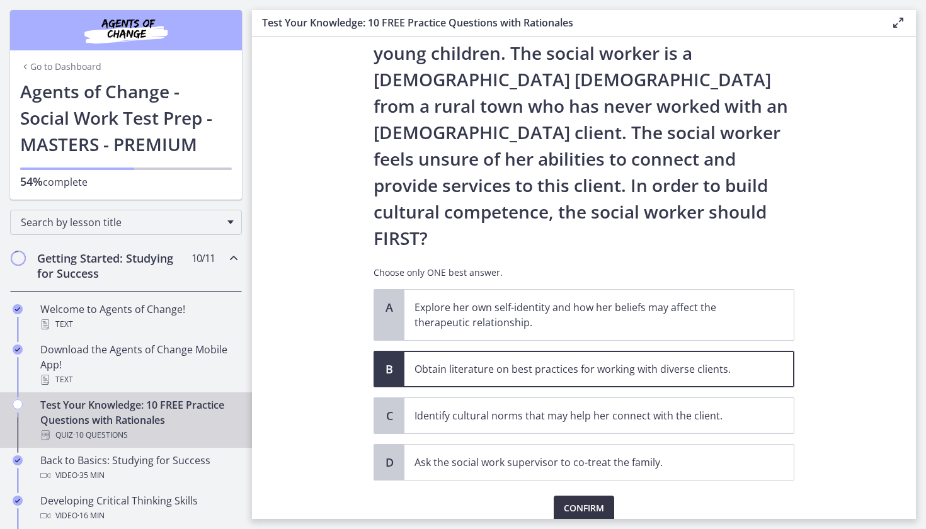
scroll to position [116, 0]
click at [573, 502] on span "Confirm" at bounding box center [584, 509] width 40 height 15
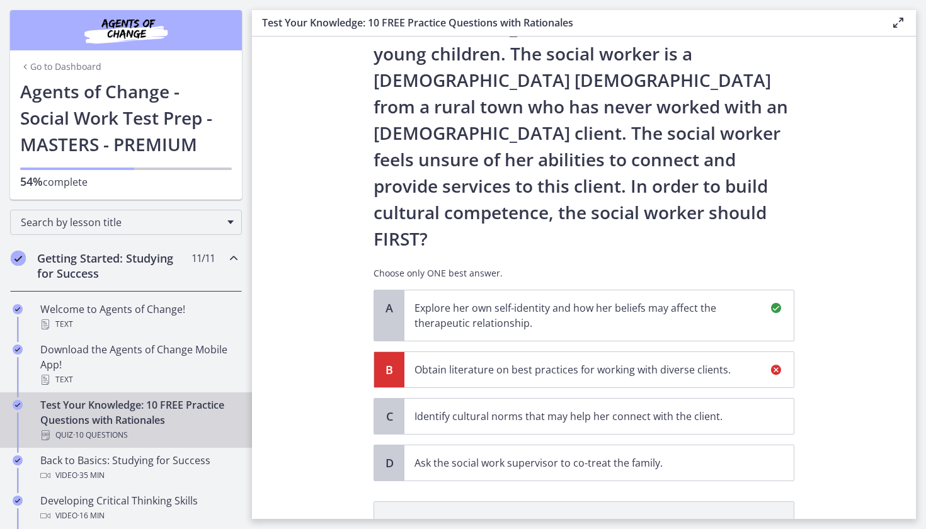
scroll to position [263, 0]
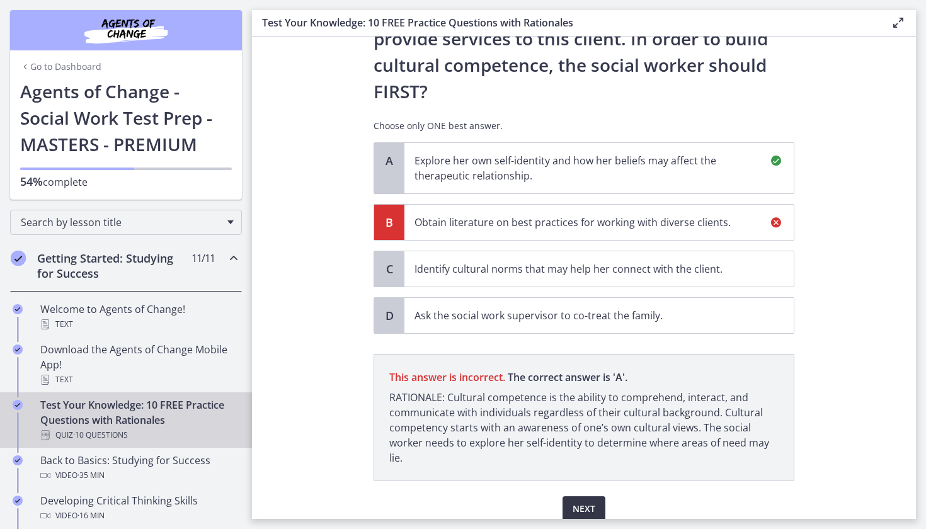
click at [581, 502] on span "Next" at bounding box center [584, 509] width 23 height 15
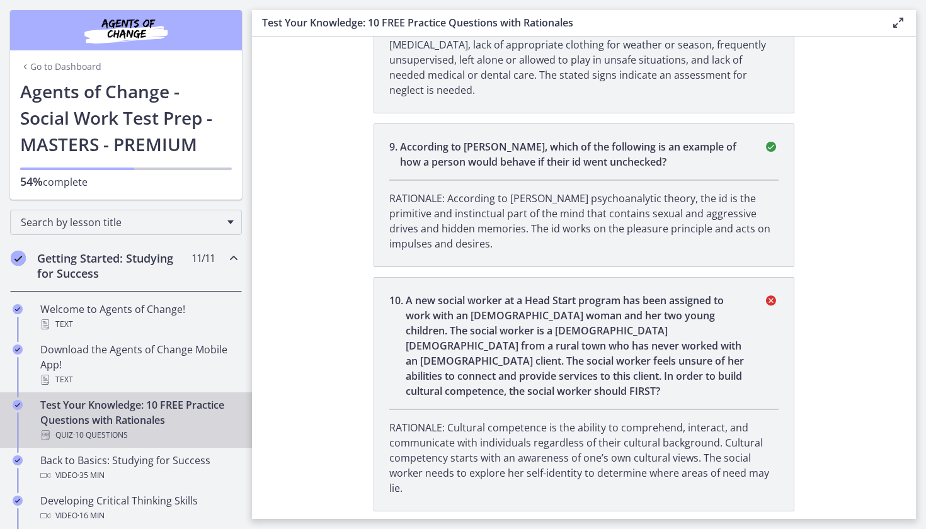
scroll to position [1760, 0]
